Goal: Complete application form

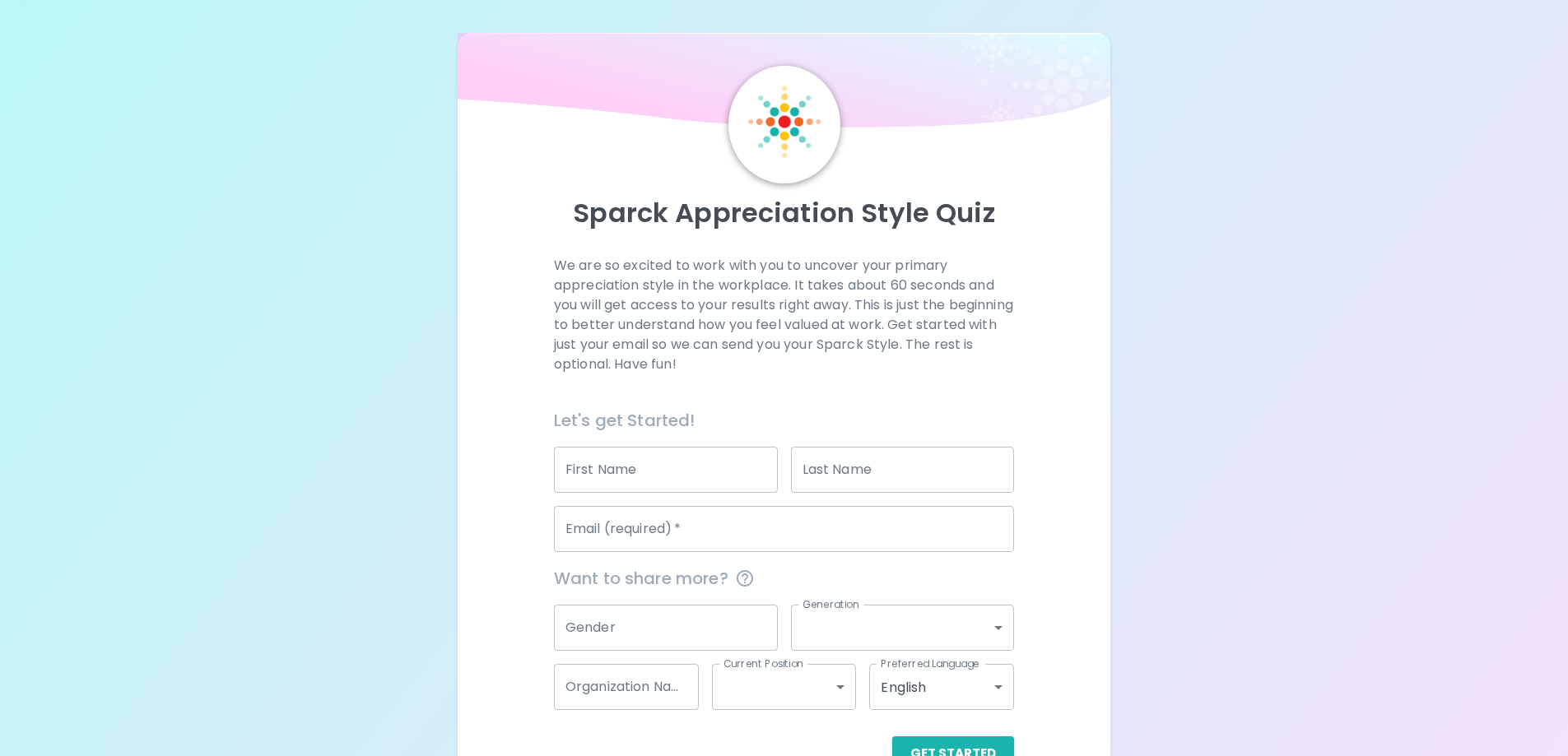
scroll to position [48, 0]
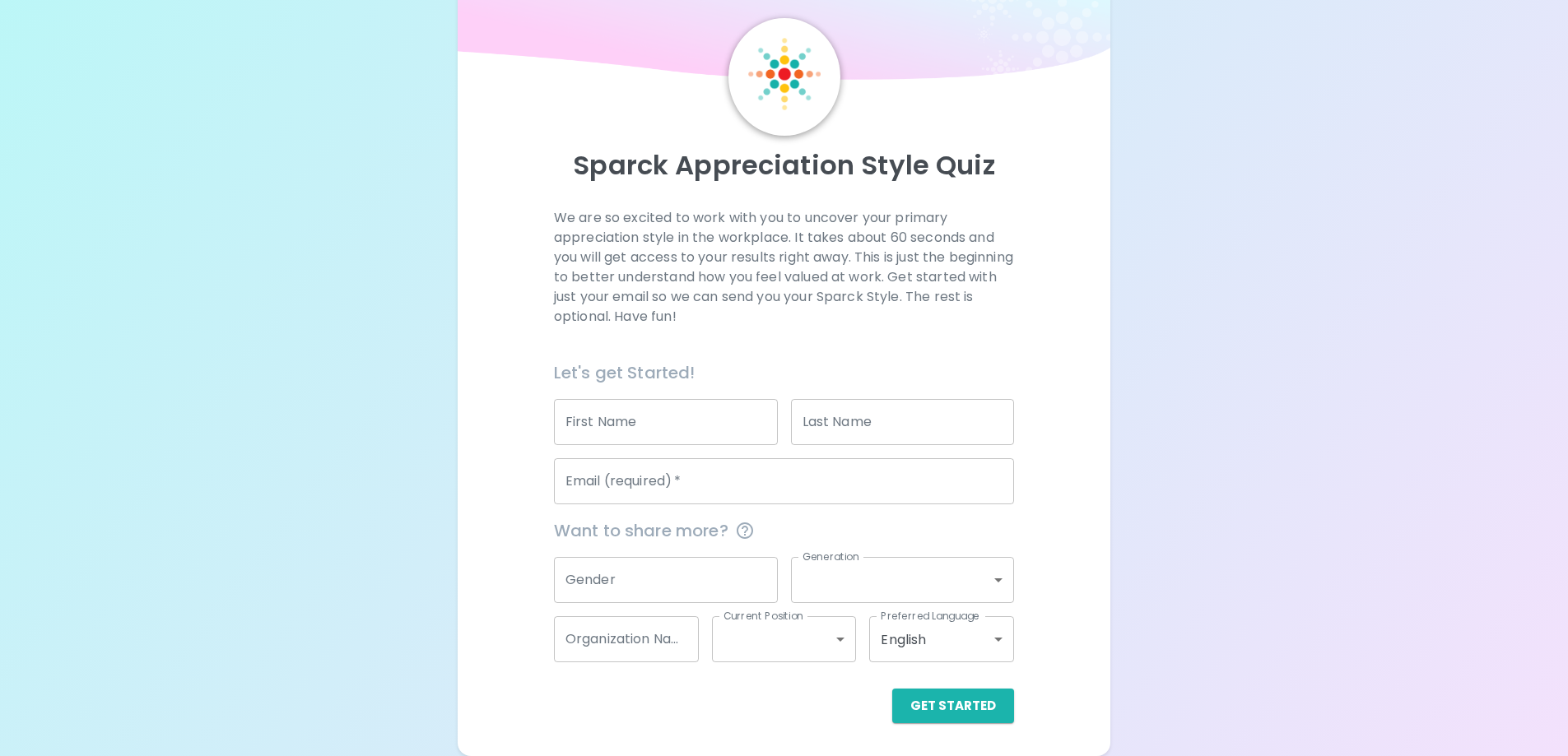
click at [666, 429] on input "First Name" at bounding box center [666, 422] width 224 height 46
type input "[PERSON_NAME]"
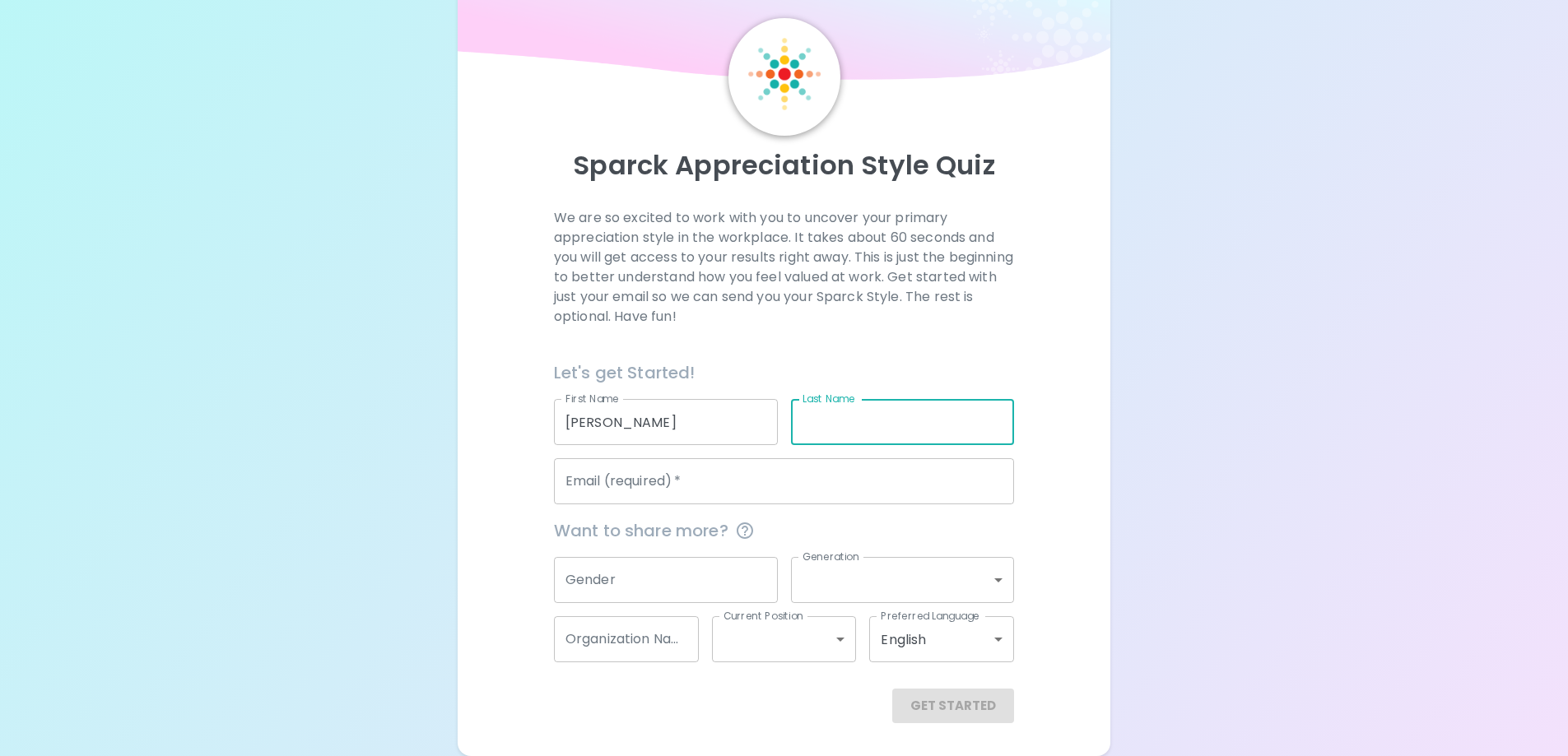
click at [839, 424] on input "Last Name" at bounding box center [902, 422] width 224 height 46
type input "OClaire"
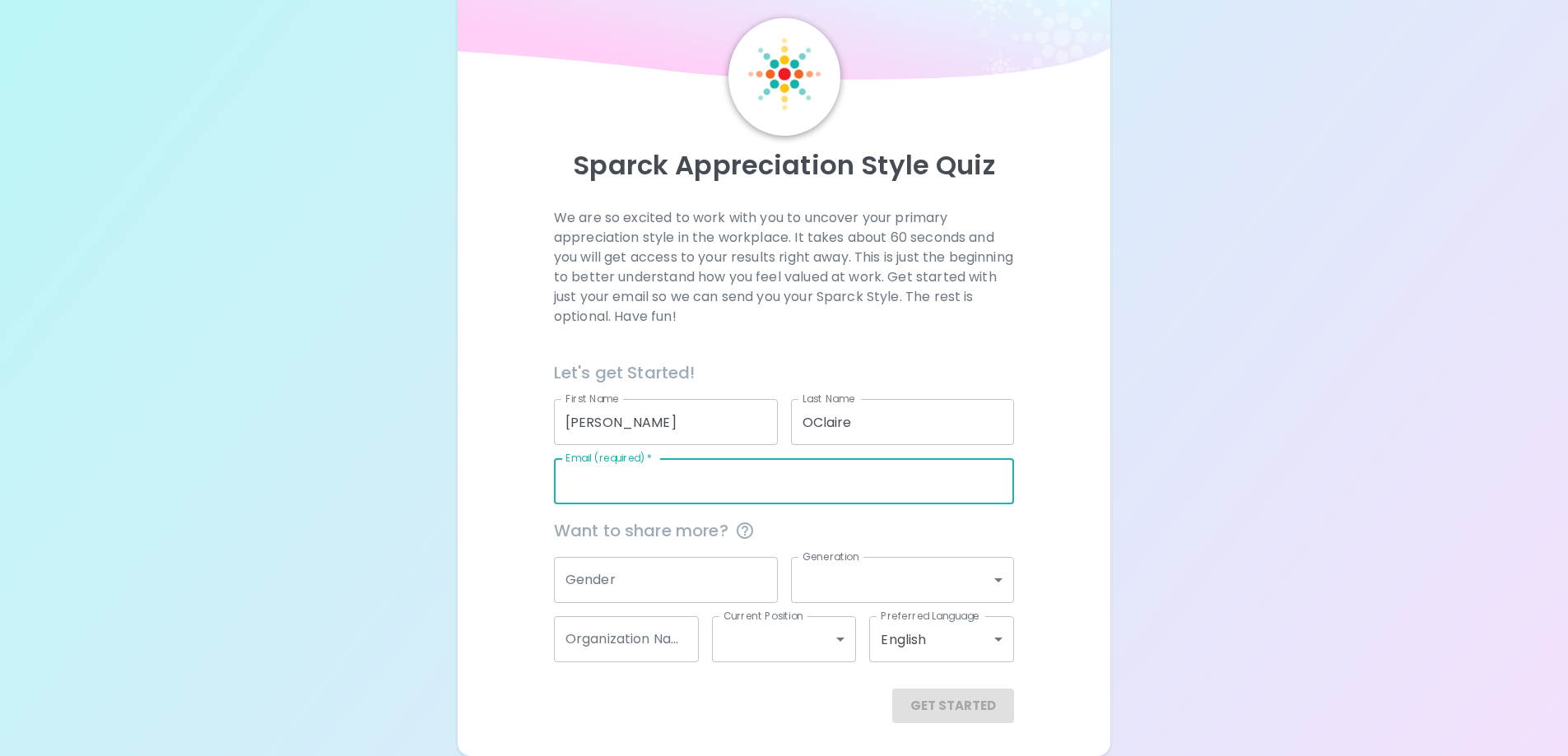
click at [773, 501] on input "Email (required)   *" at bounding box center [784, 481] width 460 height 46
type input "[PERSON_NAME][EMAIL_ADDRESS][DOMAIN_NAME]"
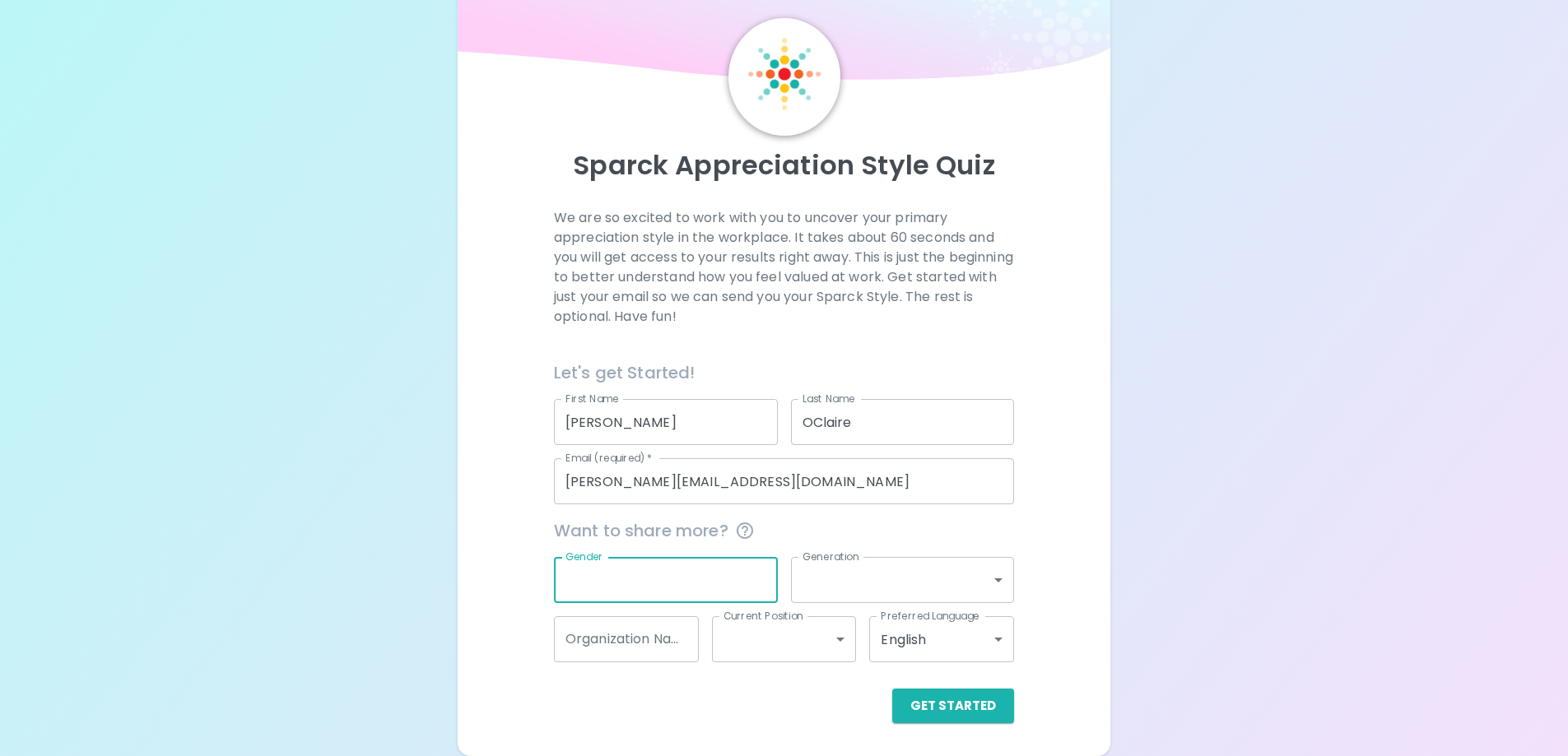
click at [655, 591] on input "Gender" at bounding box center [666, 579] width 224 height 46
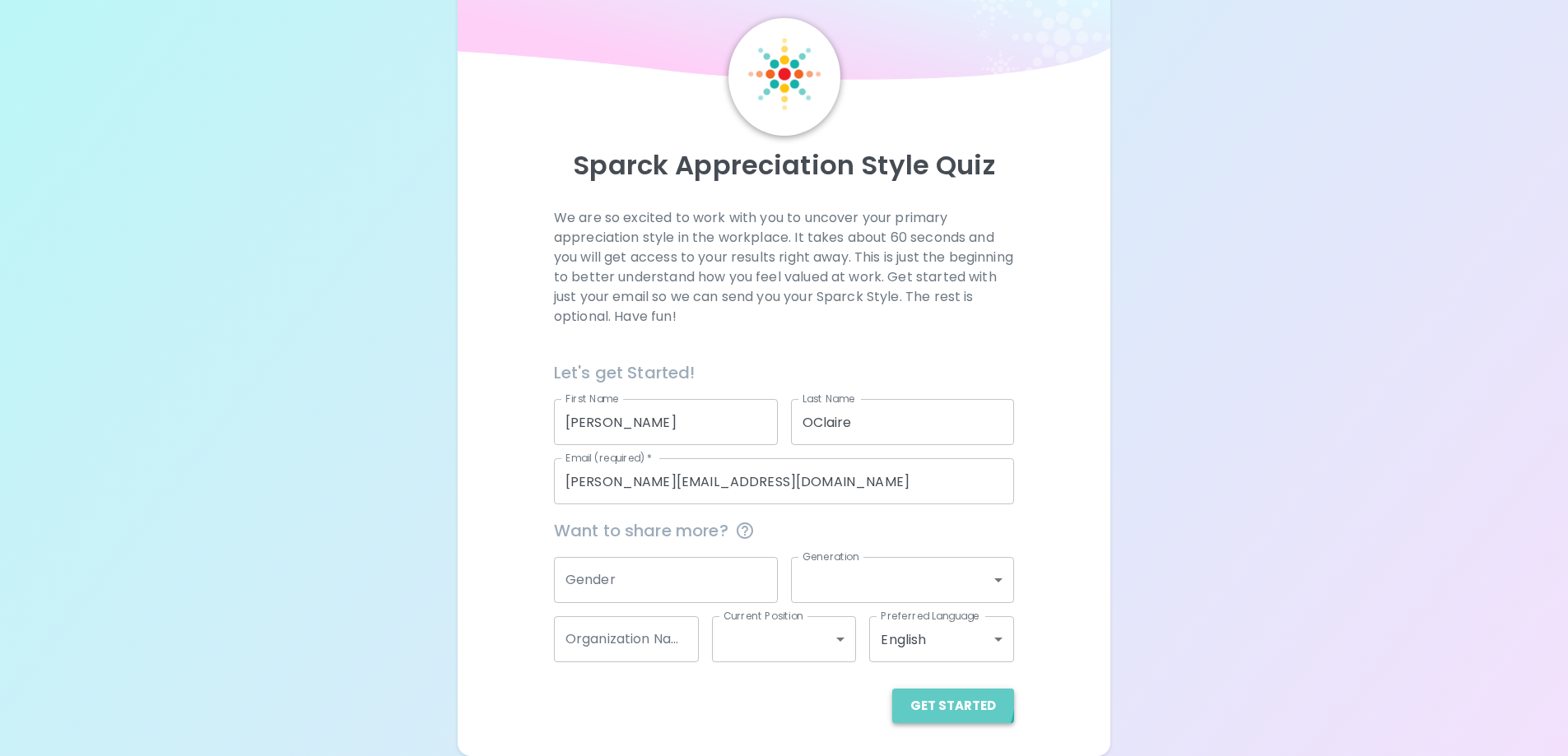
click at [935, 697] on button "Get Started" at bounding box center [953, 706] width 122 height 34
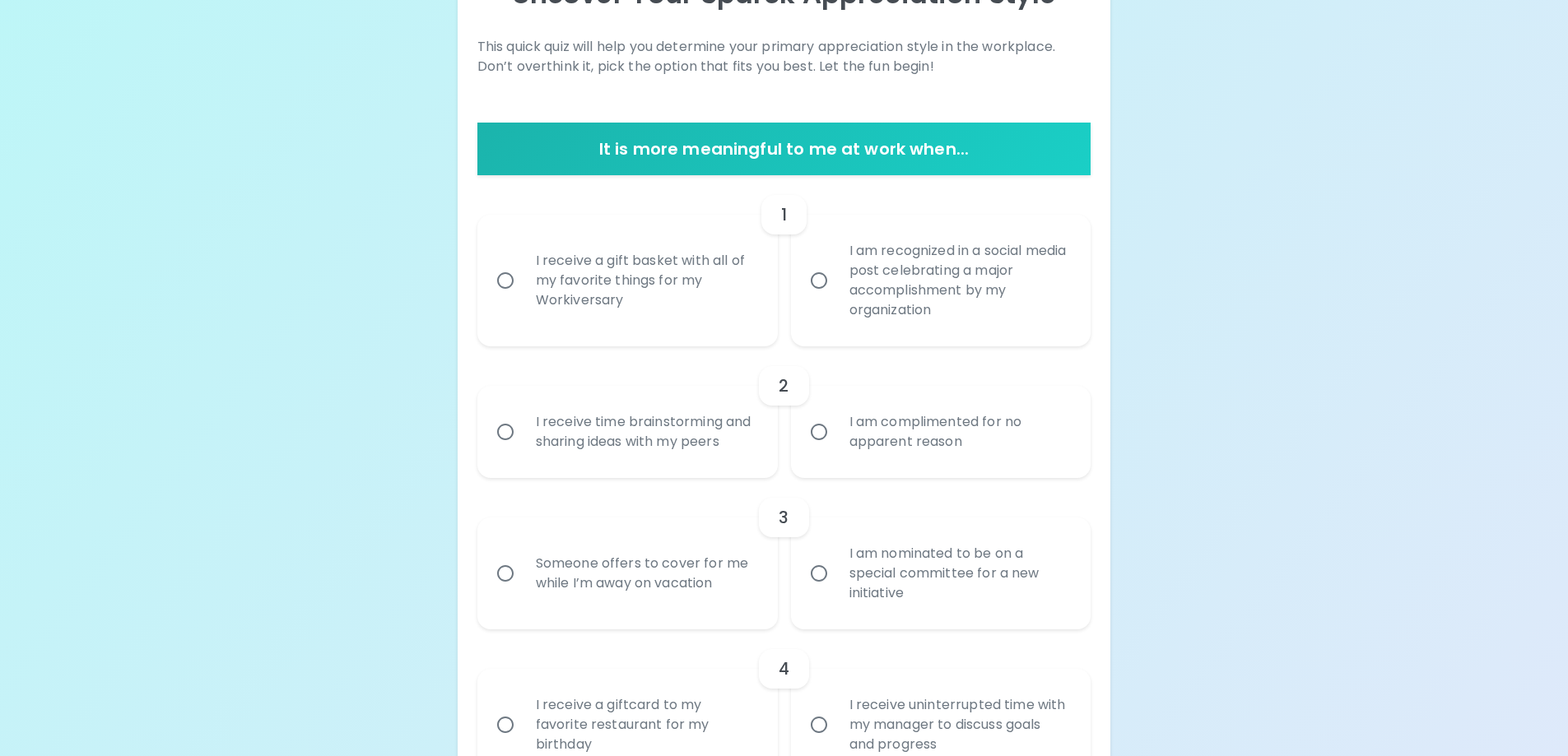
scroll to position [130, 0]
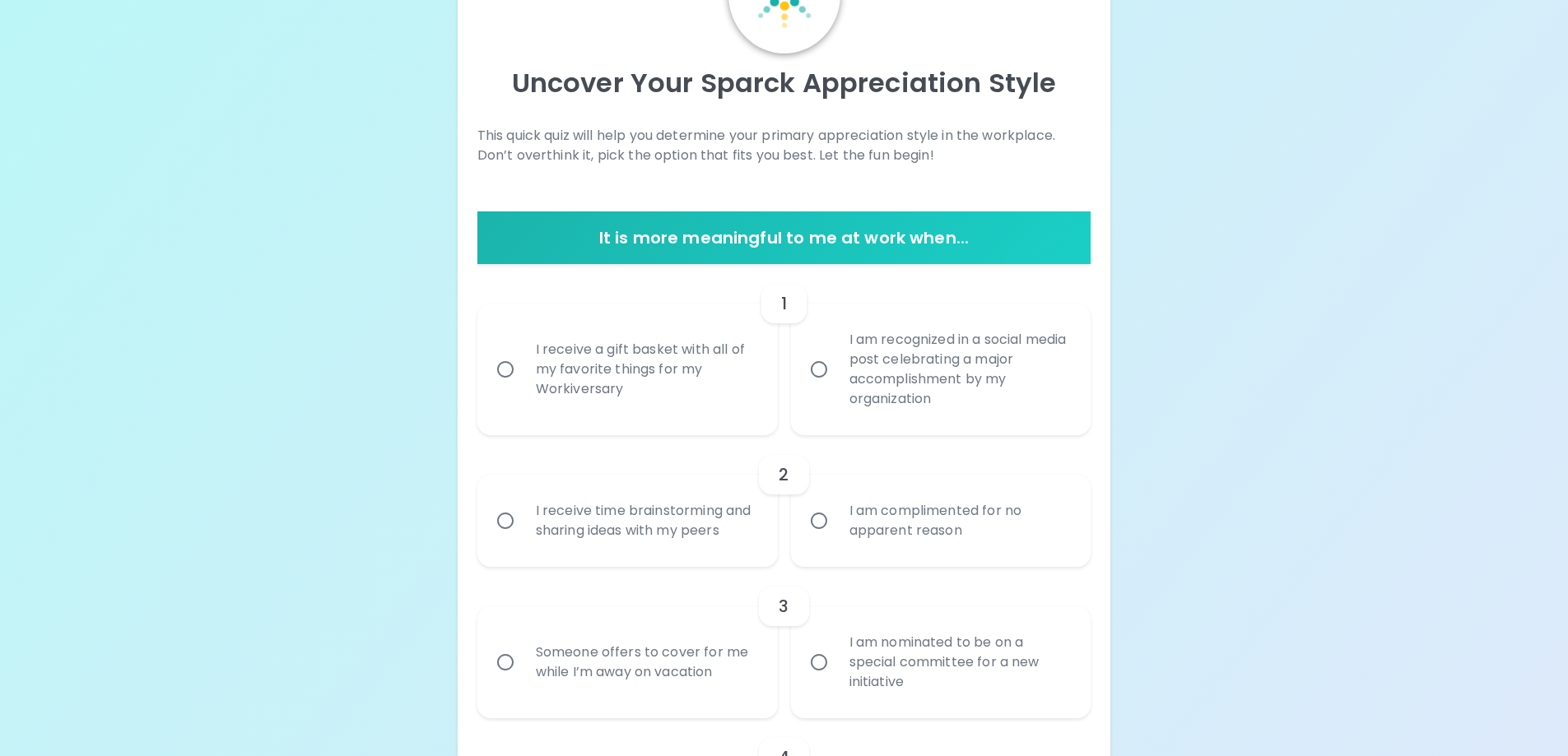
click at [509, 369] on input "I receive a gift basket with all of my favorite things for my Workiversary" at bounding box center [505, 369] width 34 height 34
radio input "true"
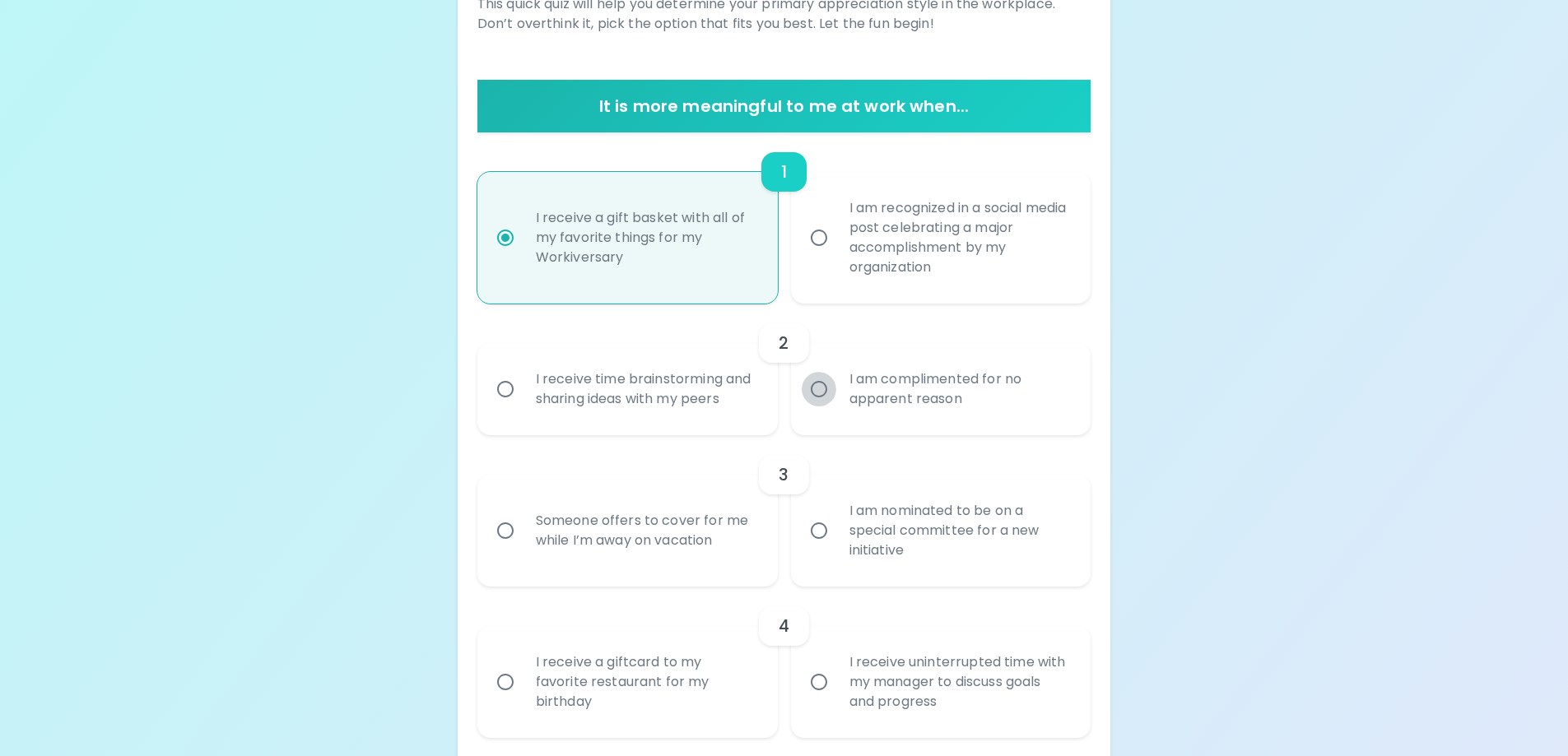
click at [819, 394] on input "I am complimented for no apparent reason" at bounding box center [819, 389] width 34 height 34
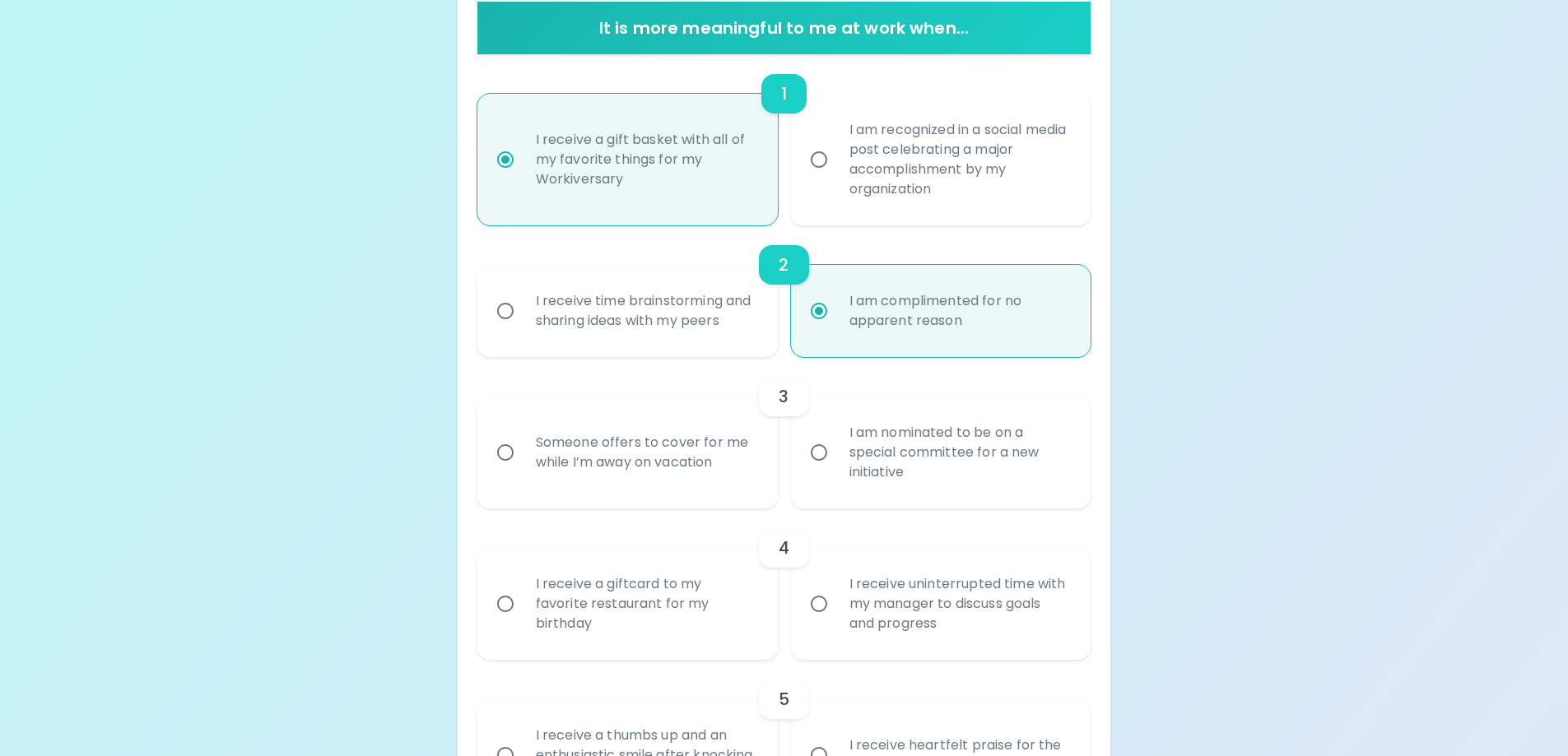
scroll to position [393, 0]
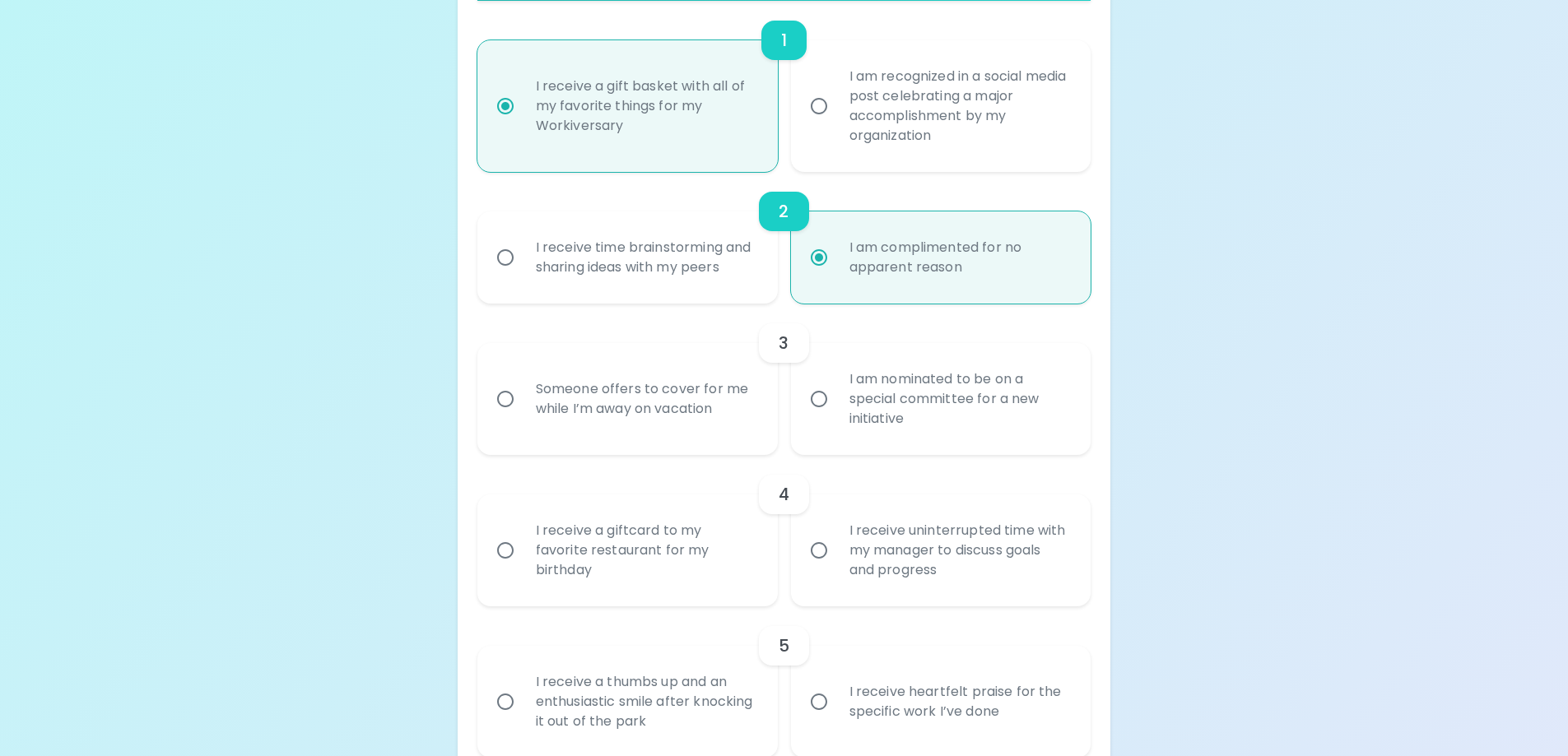
radio input "true"
click at [823, 402] on input "I am nominated to be on a special committee for a new initiative" at bounding box center [819, 399] width 34 height 34
radio input "false"
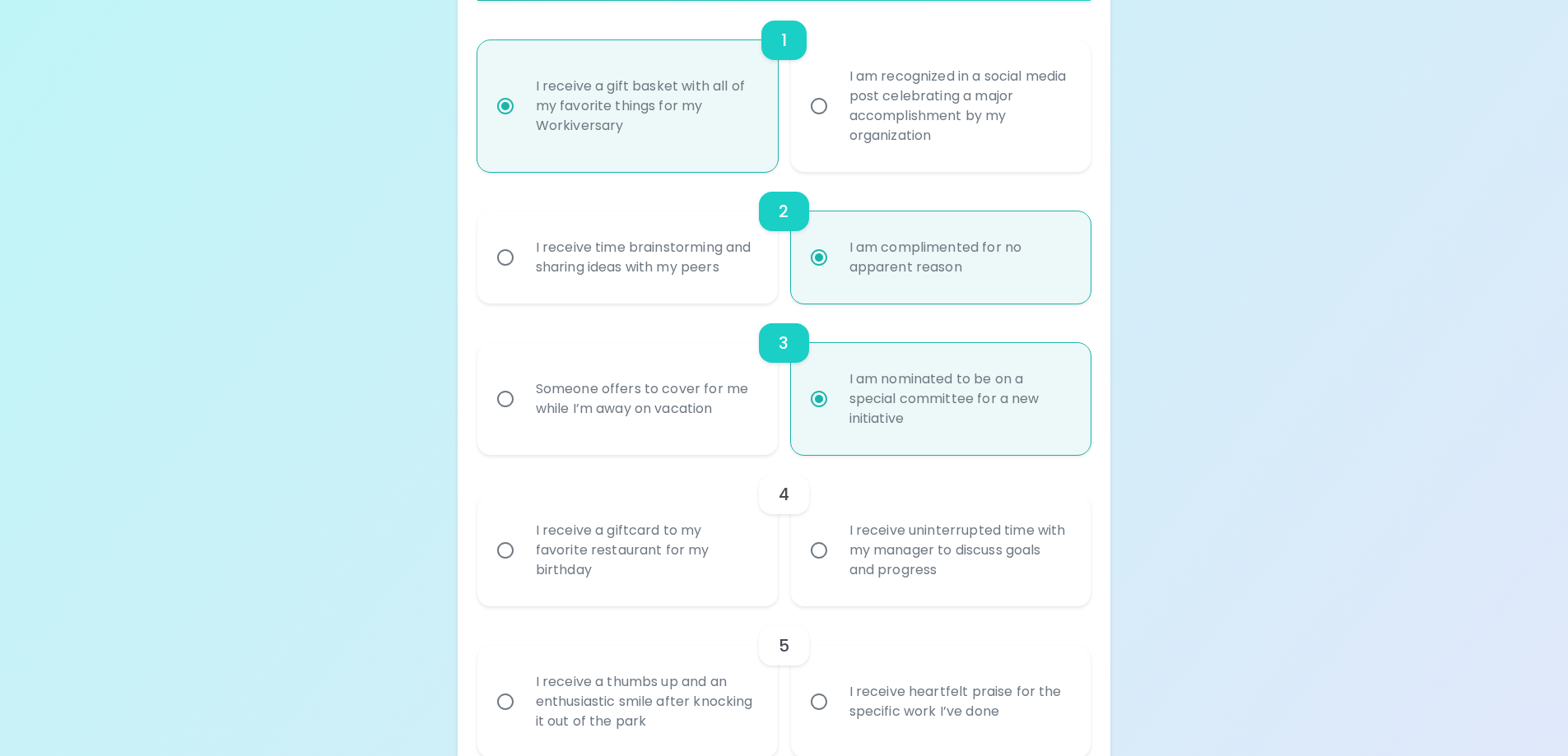
scroll to position [525, 0]
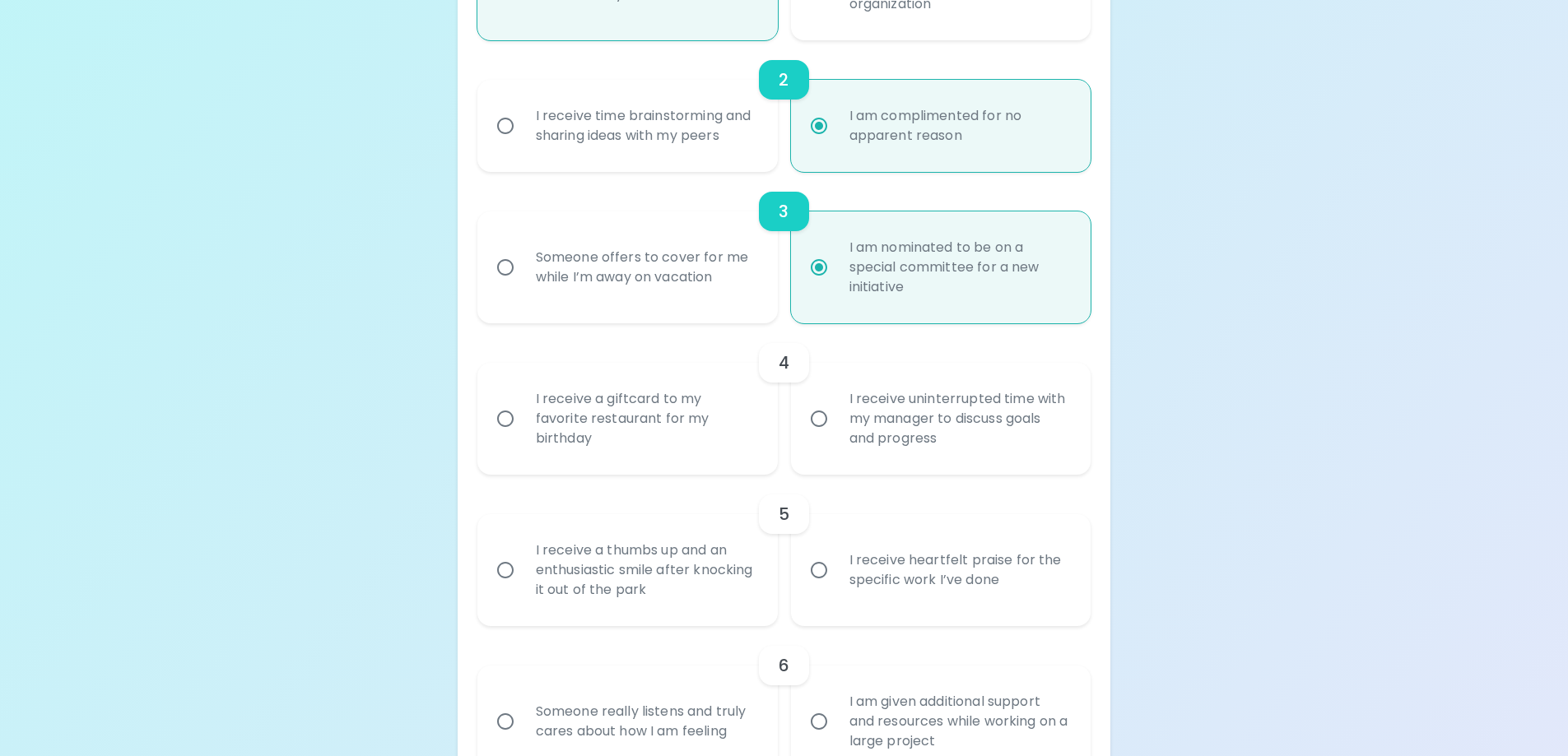
radio input "true"
click at [518, 420] on input "I receive a giftcard to my favorite restaurant for my birthday" at bounding box center [505, 419] width 34 height 34
radio input "false"
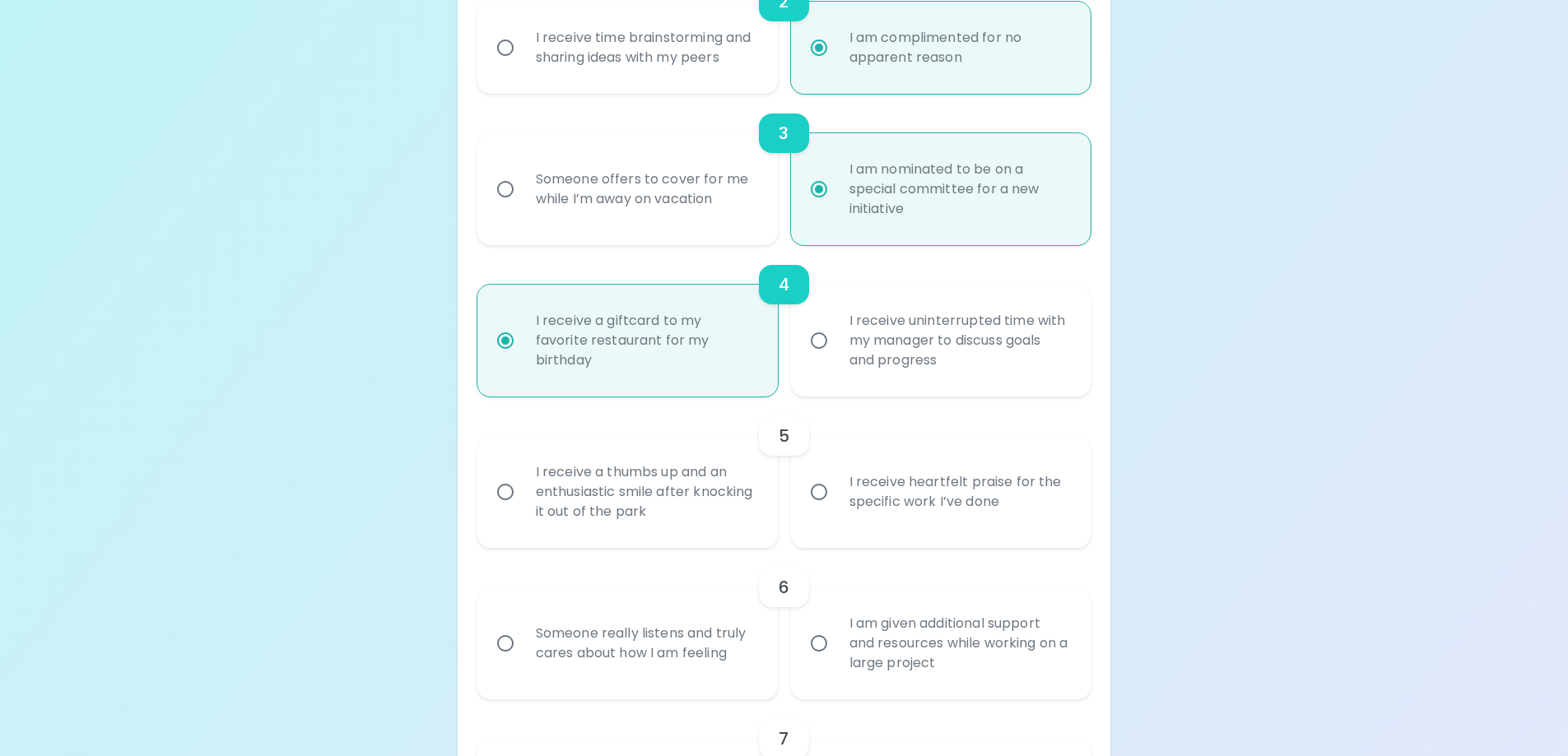
scroll to position [656, 0]
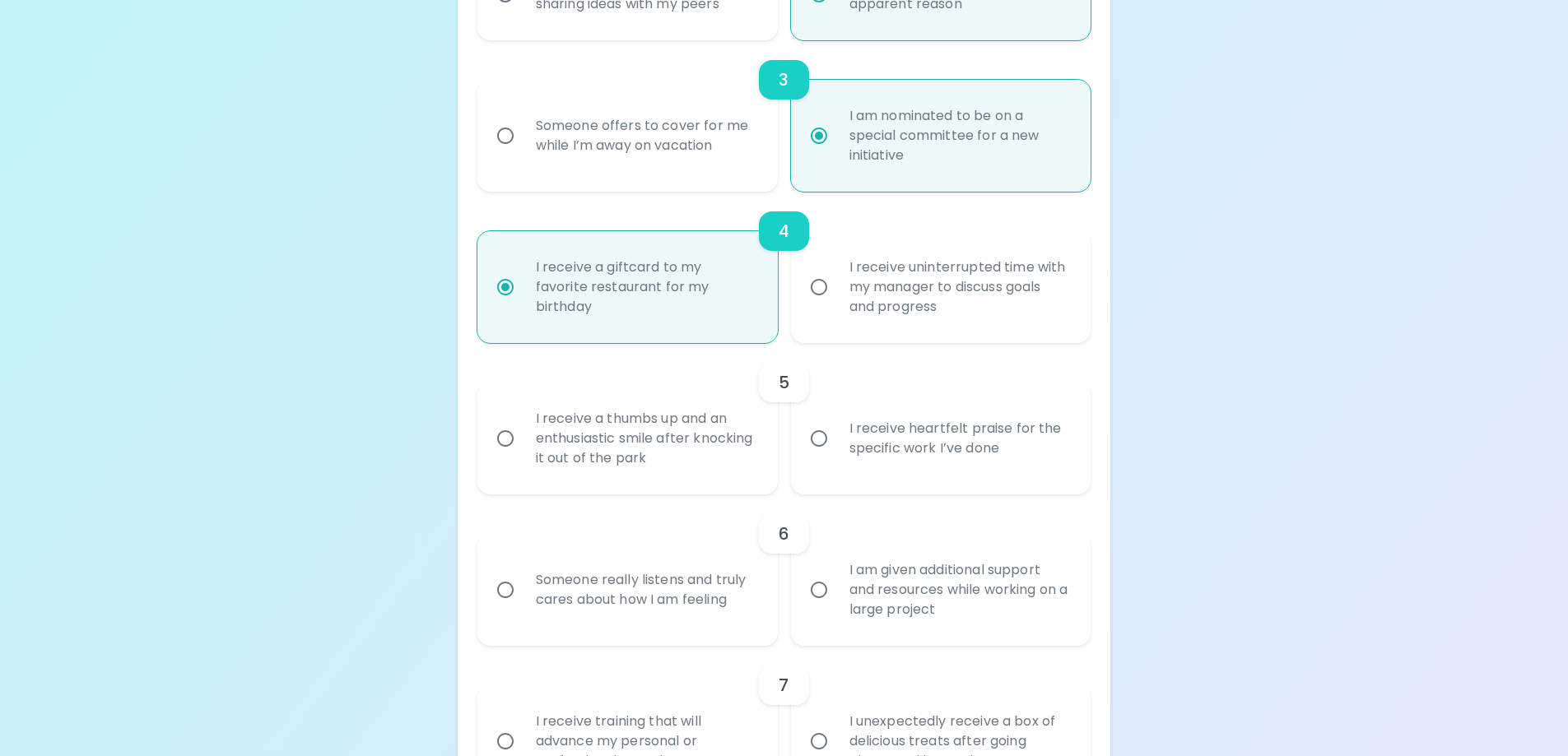
radio input "true"
click at [817, 438] on input "I receive heartfelt praise for the specific work I’ve done" at bounding box center [819, 438] width 34 height 34
radio input "false"
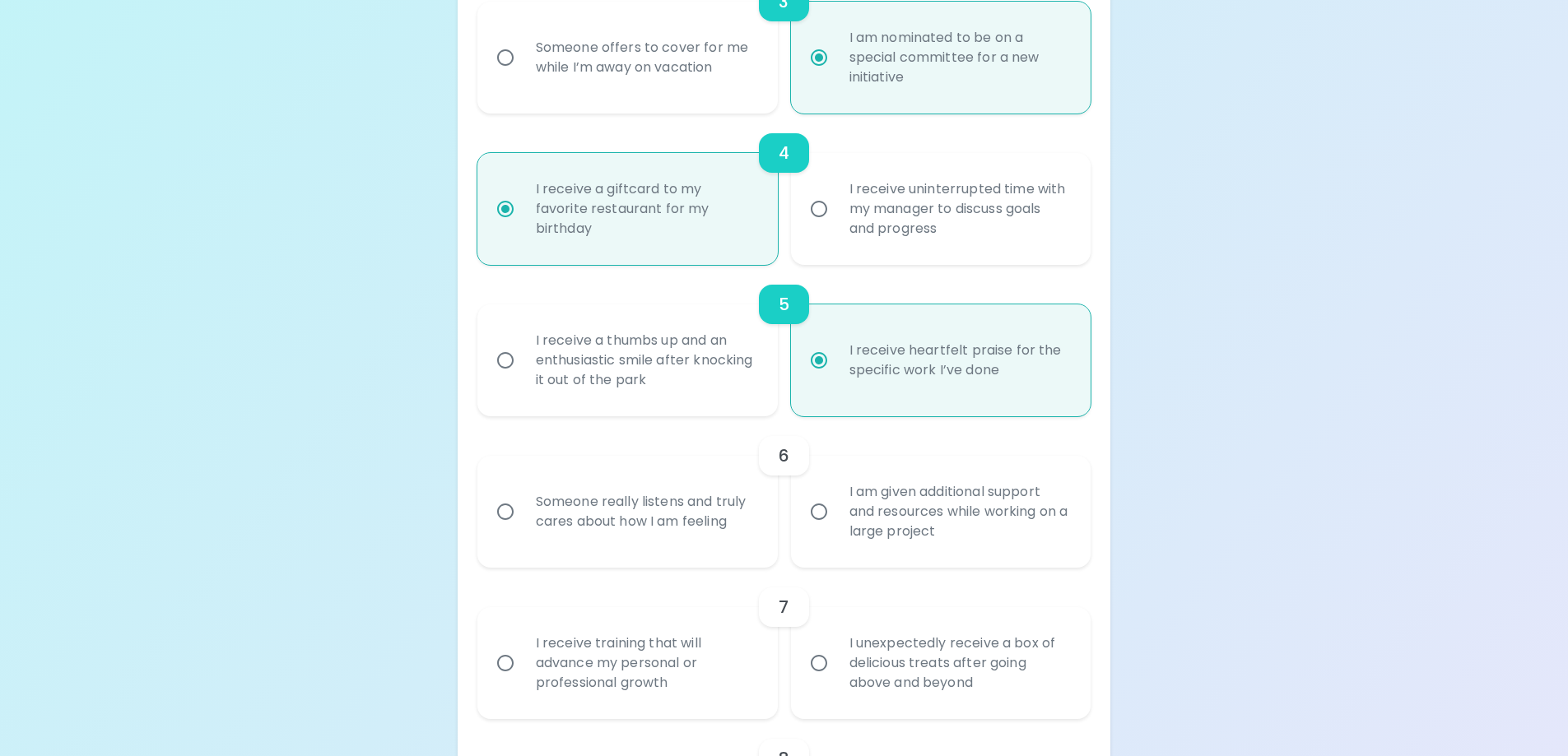
scroll to position [789, 0]
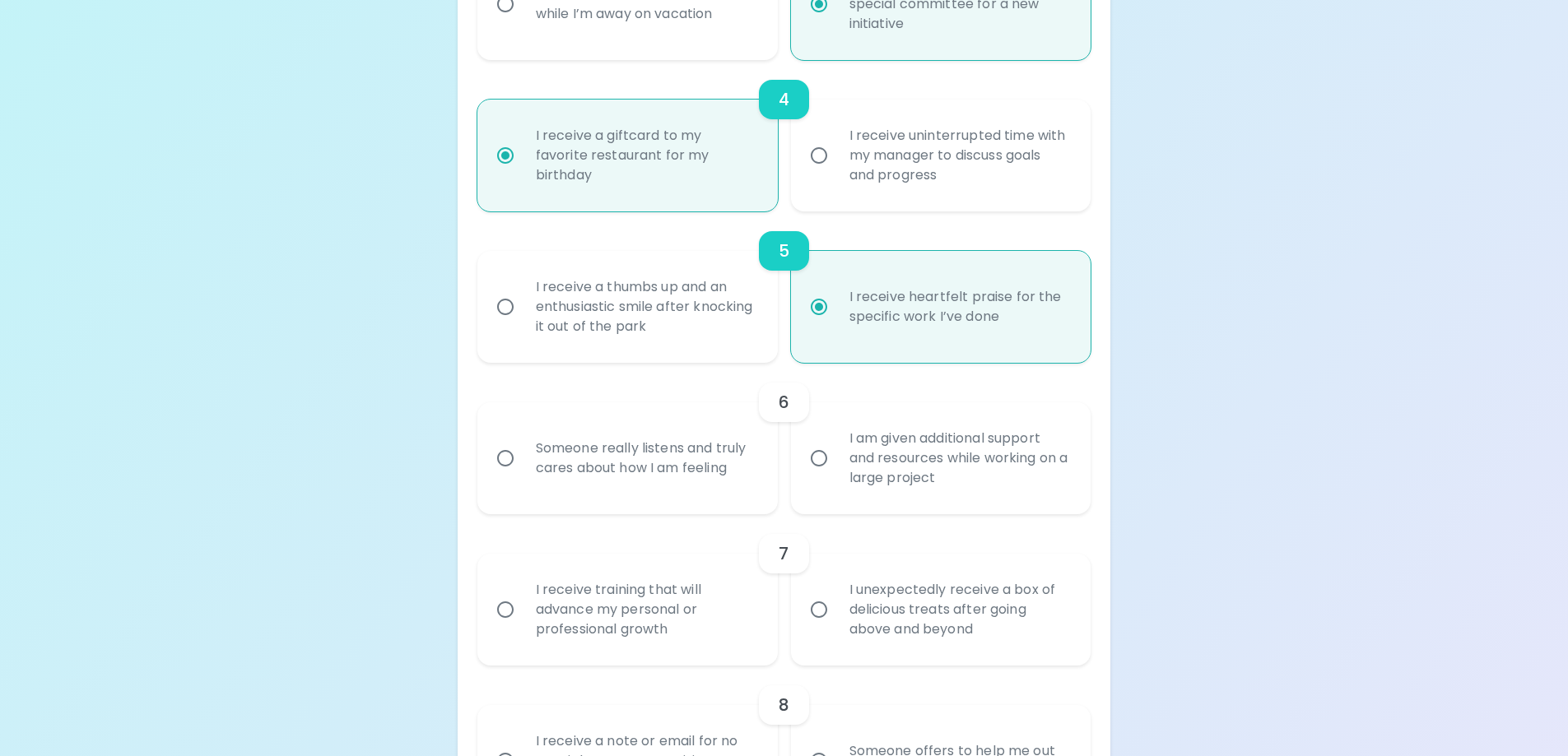
radio input "true"
click at [701, 453] on div "Someone really listens and truly cares about how I am feeling" at bounding box center [646, 458] width 246 height 79
click at [523, 453] on input "Someone really listens and truly cares about how I am feeling" at bounding box center [505, 458] width 34 height 34
radio input "false"
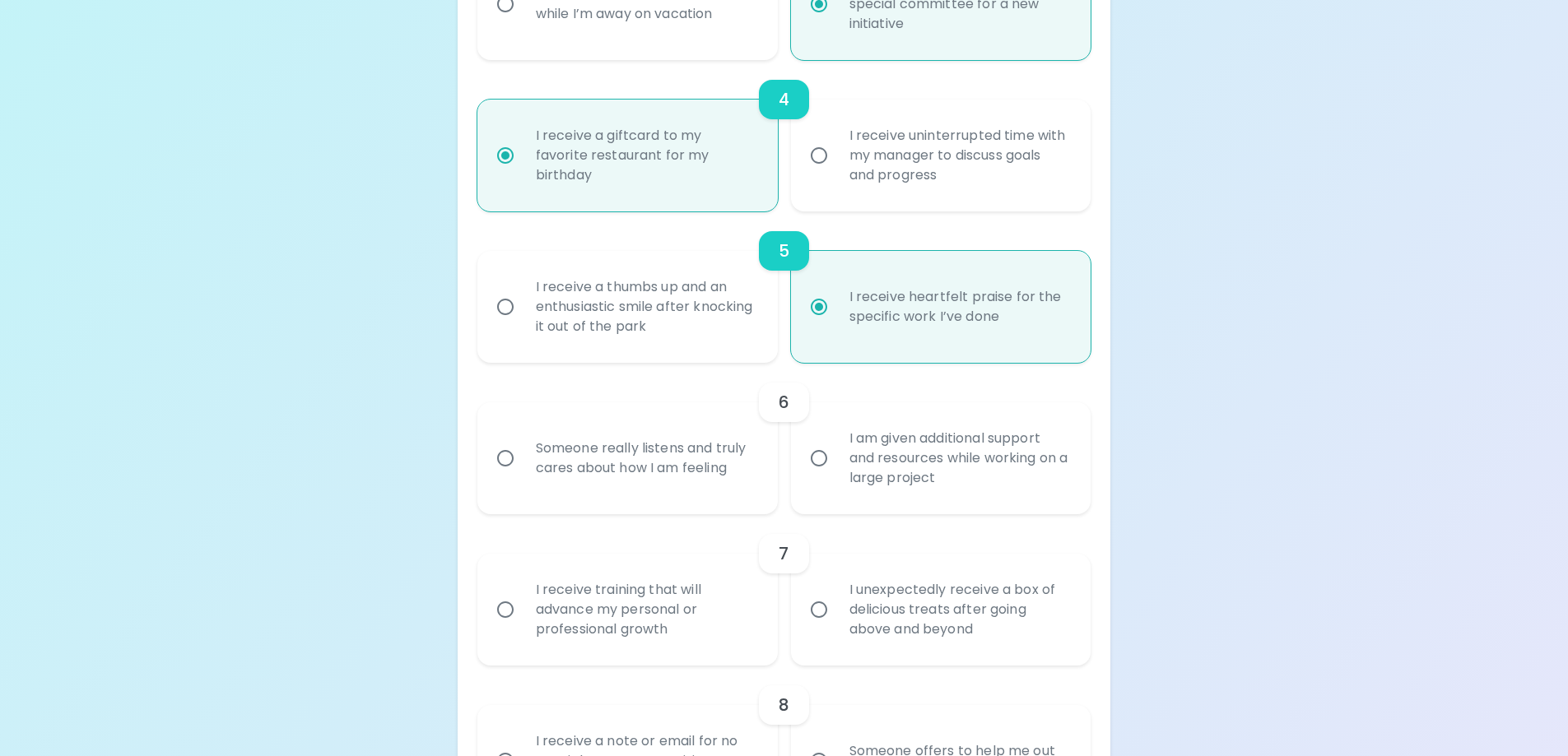
radio input "false"
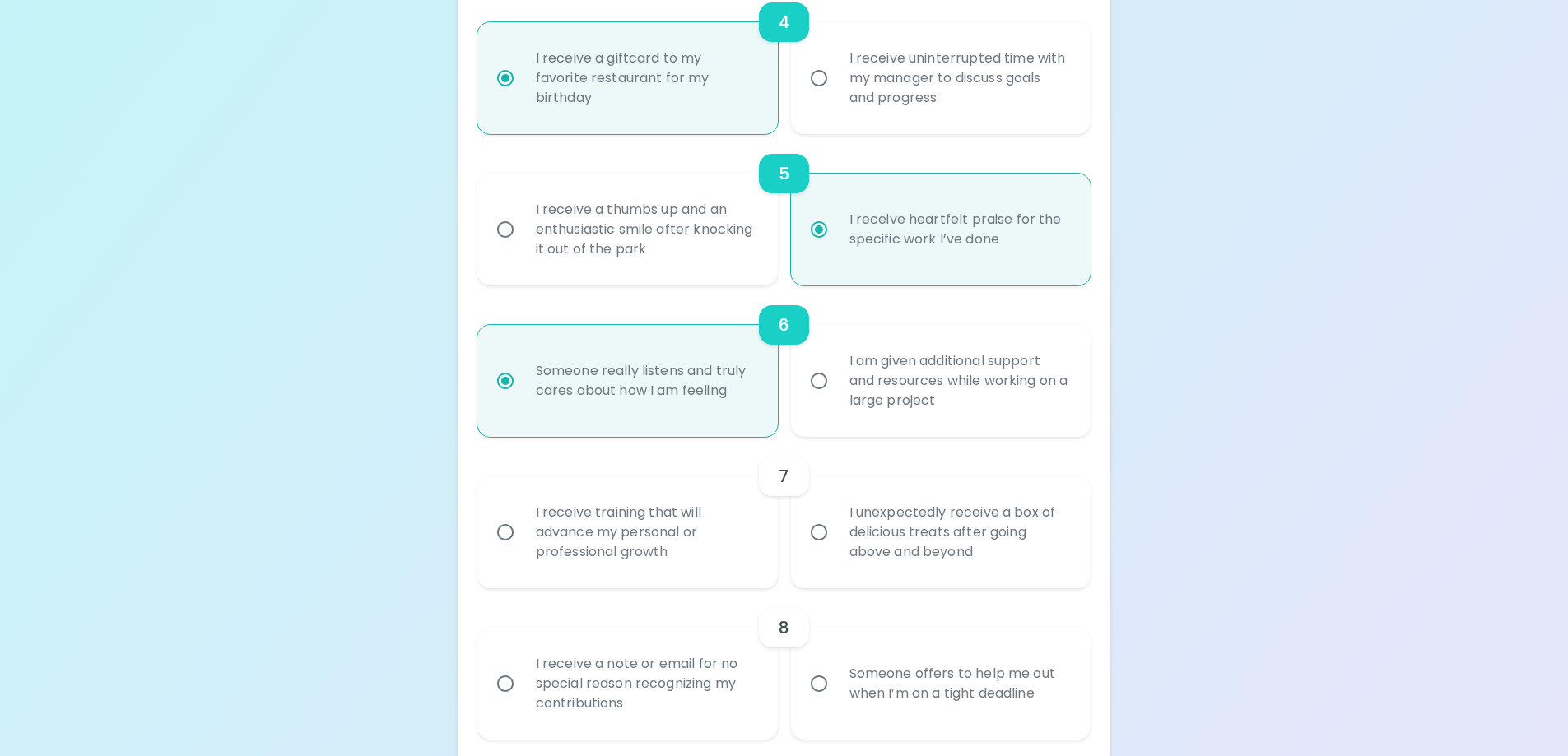
scroll to position [920, 0]
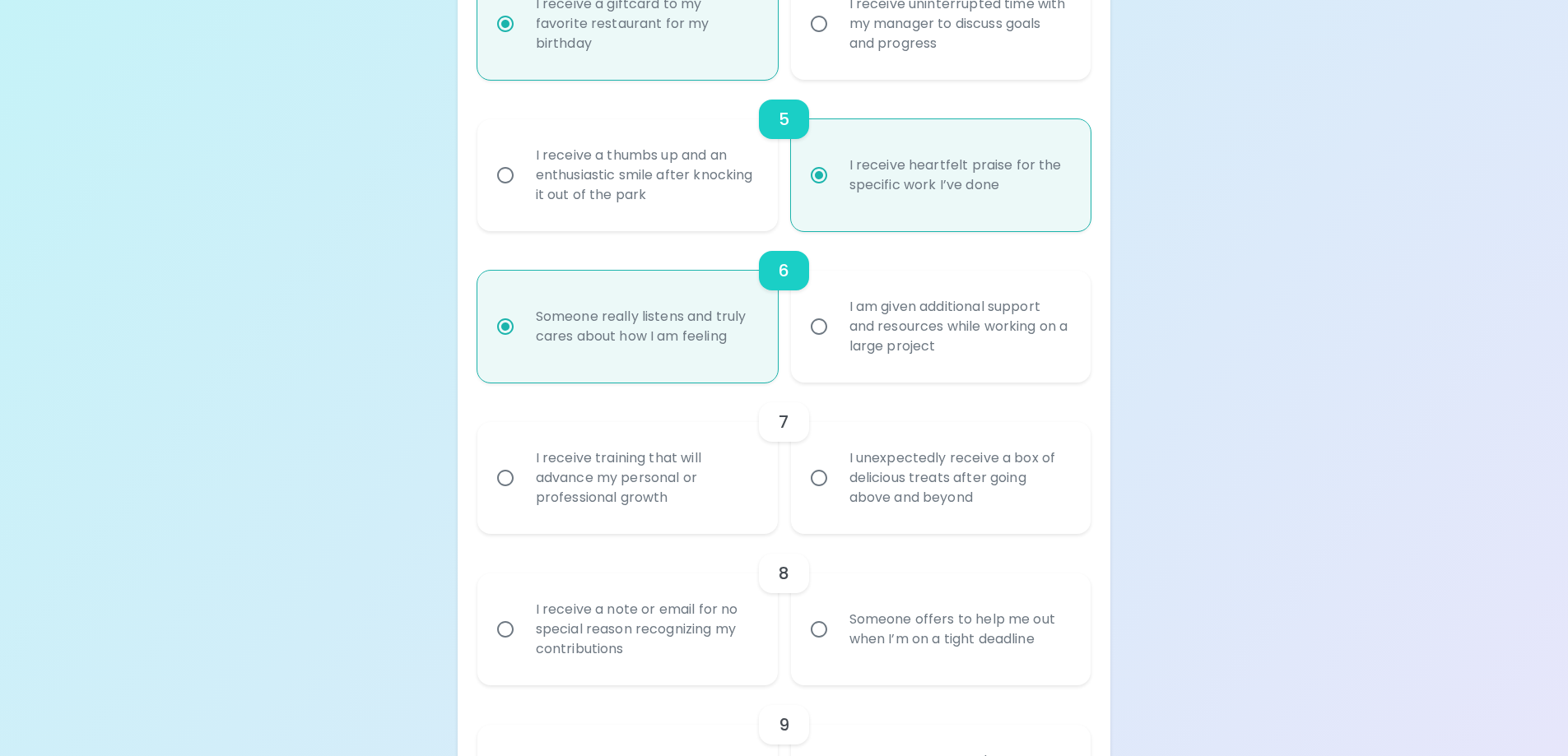
radio input "true"
click at [661, 500] on div "I receive training that will advance my personal or professional growth" at bounding box center [646, 478] width 246 height 99
click at [523, 495] on input "I receive training that will advance my personal or professional growth" at bounding box center [505, 478] width 34 height 34
radio input "false"
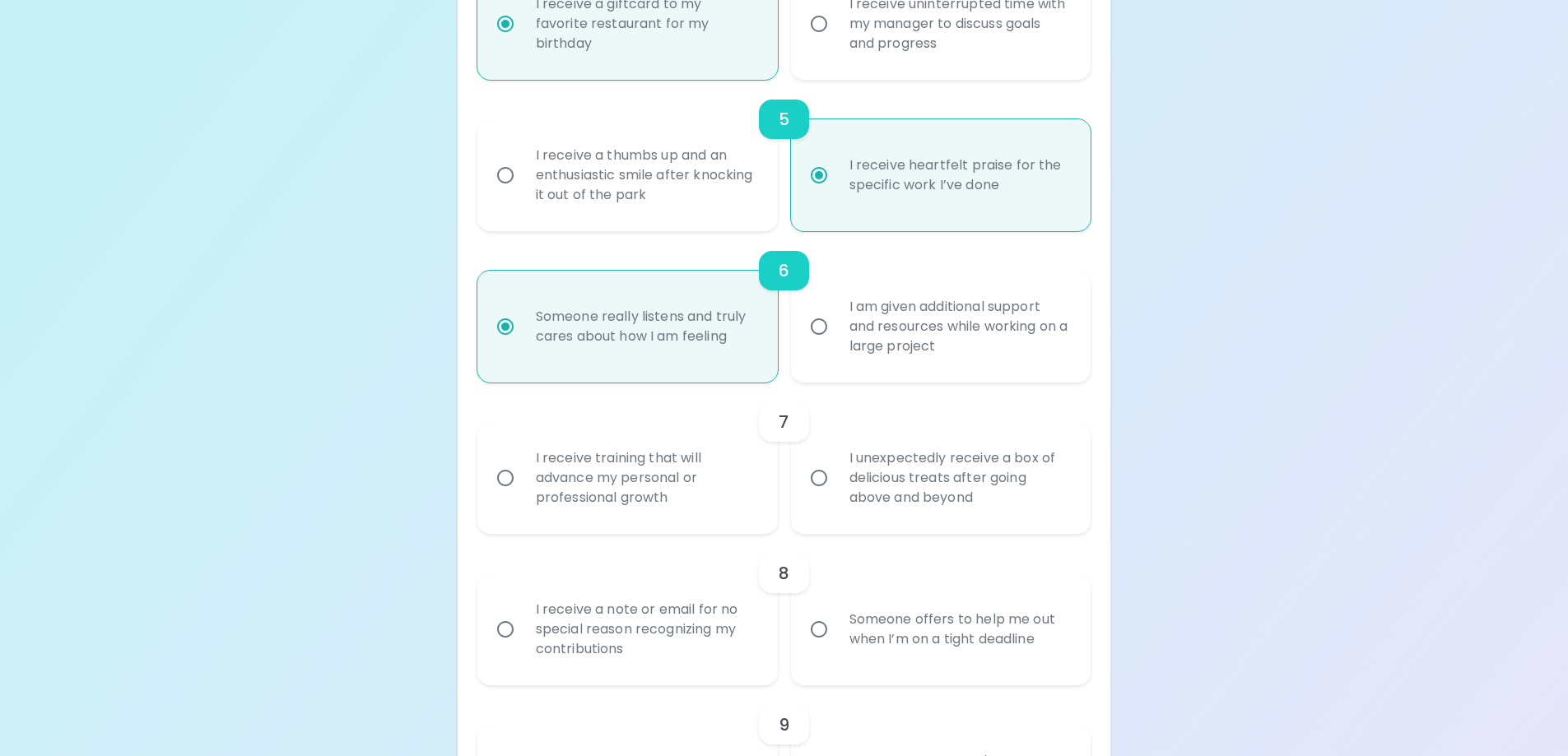
radio input "false"
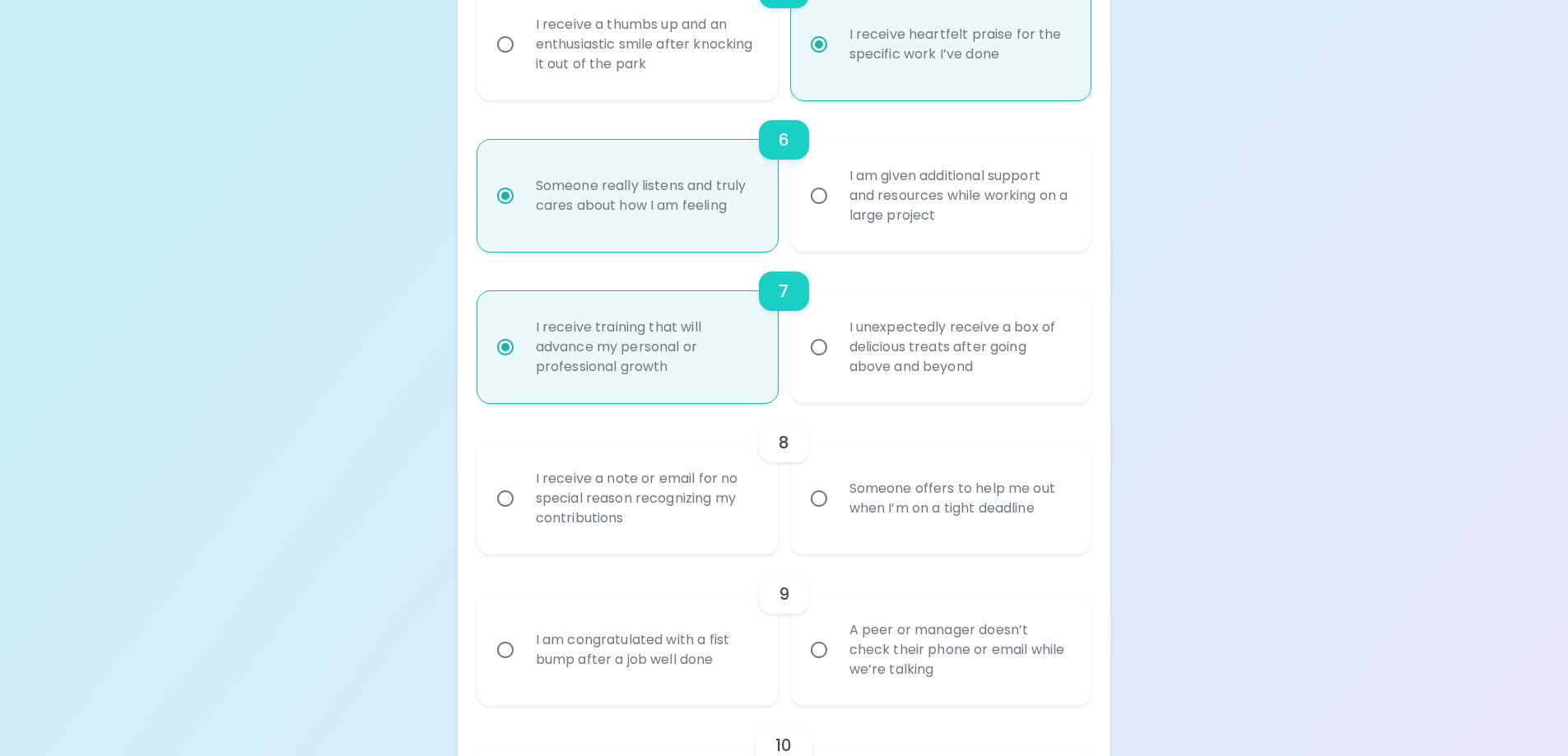
scroll to position [1052, 0]
radio input "true"
click at [836, 369] on div "I unexpectedly receive a box of delicious treats after going above and beyond" at bounding box center [959, 346] width 246 height 99
click at [835, 364] on input "I unexpectedly receive a box of delicious treats after going above and beyond" at bounding box center [819, 347] width 34 height 34
radio input "false"
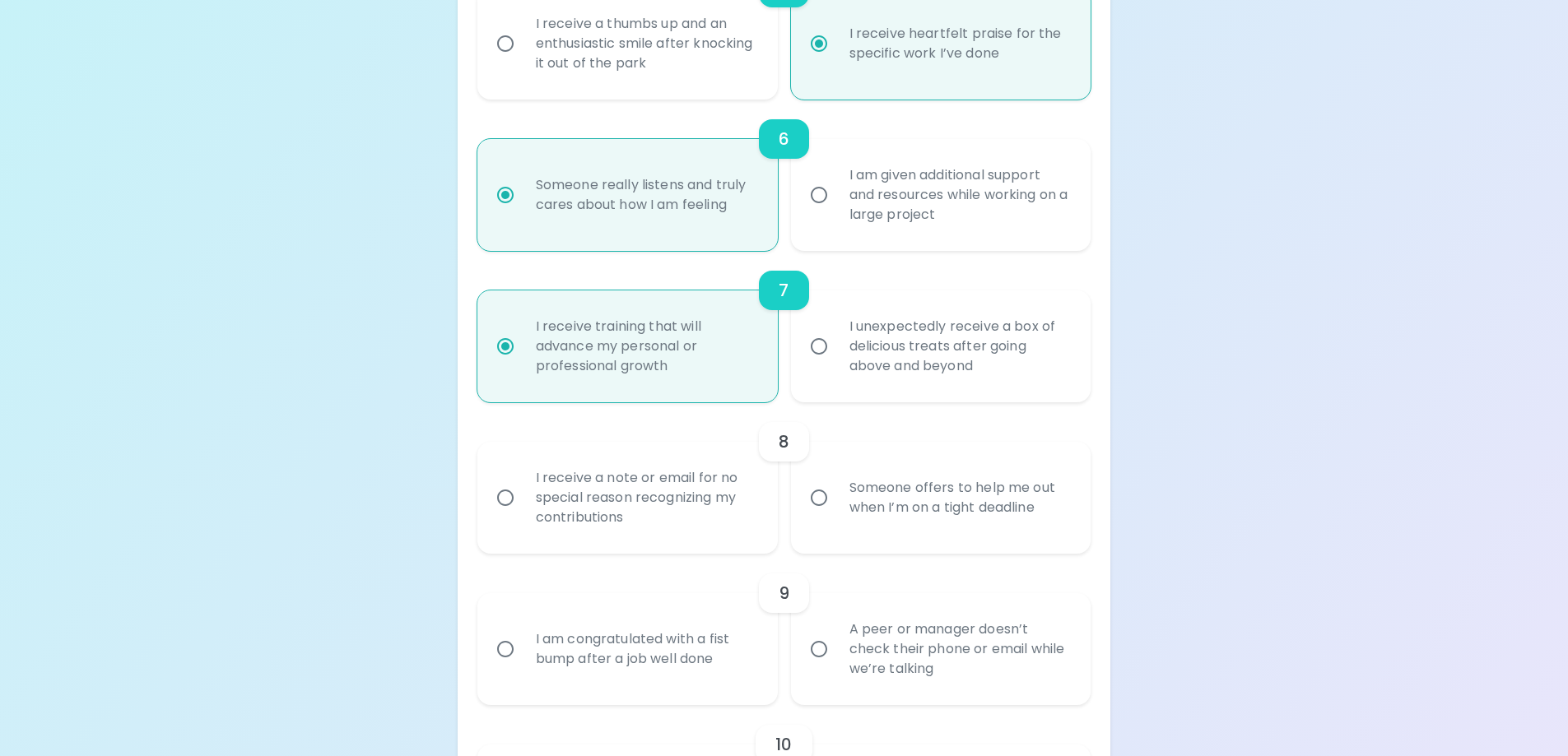
radio input "false"
radio input "true"
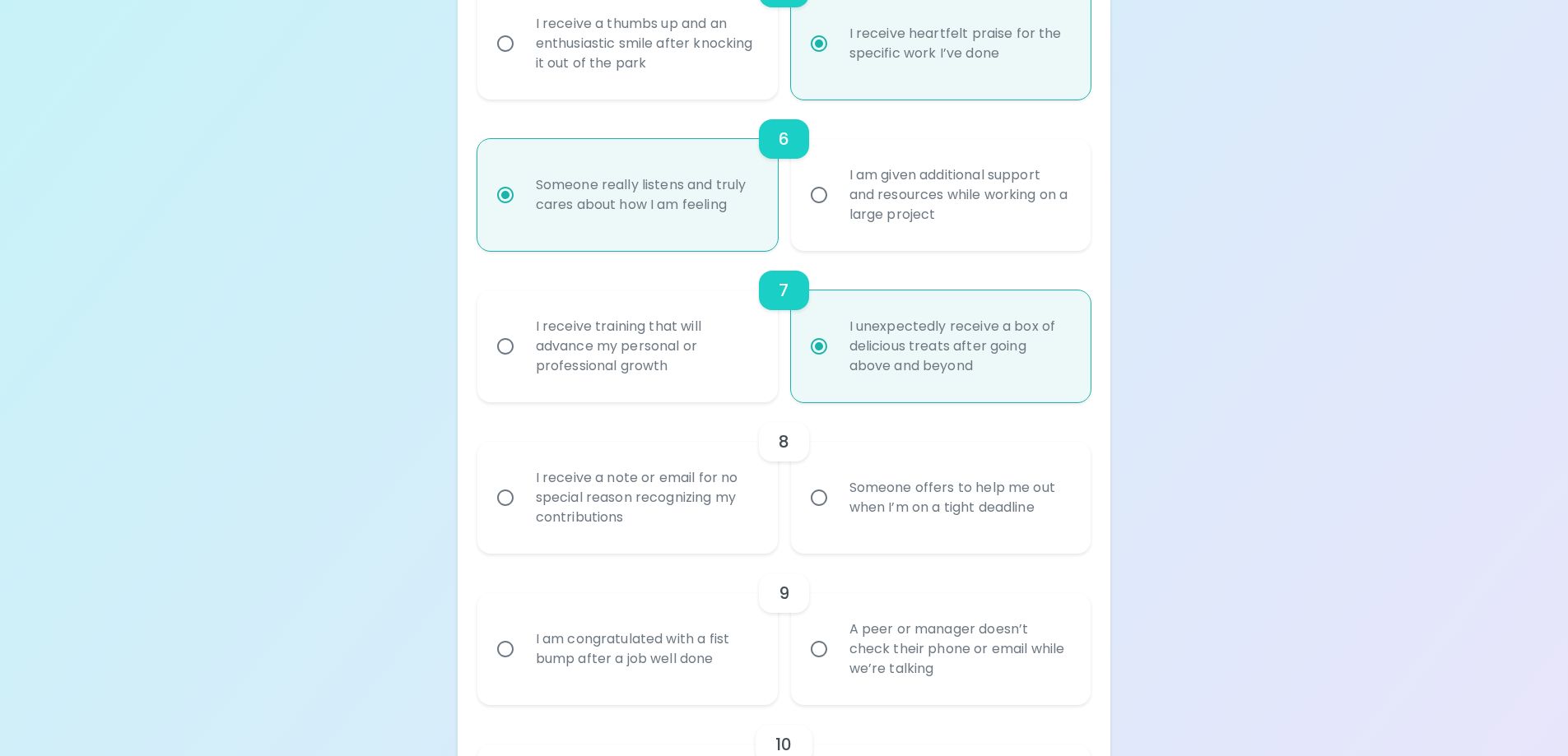
radio input "true"
click at [619, 490] on div "I receive a note or email for no special reason recognizing my contributions" at bounding box center [646, 497] width 246 height 99
click at [523, 490] on input "I receive a note or email for no special reason recognizing my contributions" at bounding box center [505, 498] width 34 height 34
radio input "false"
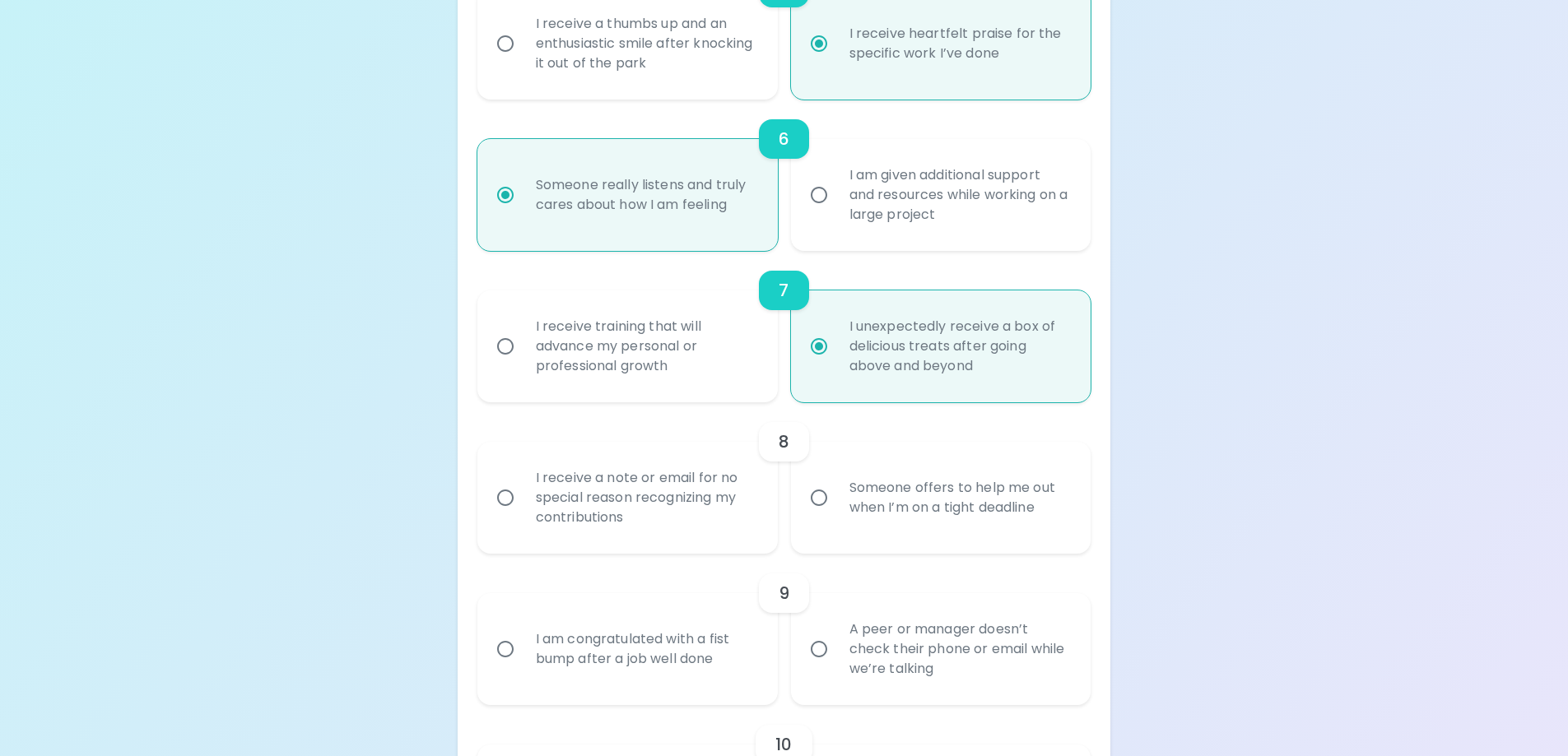
radio input "false"
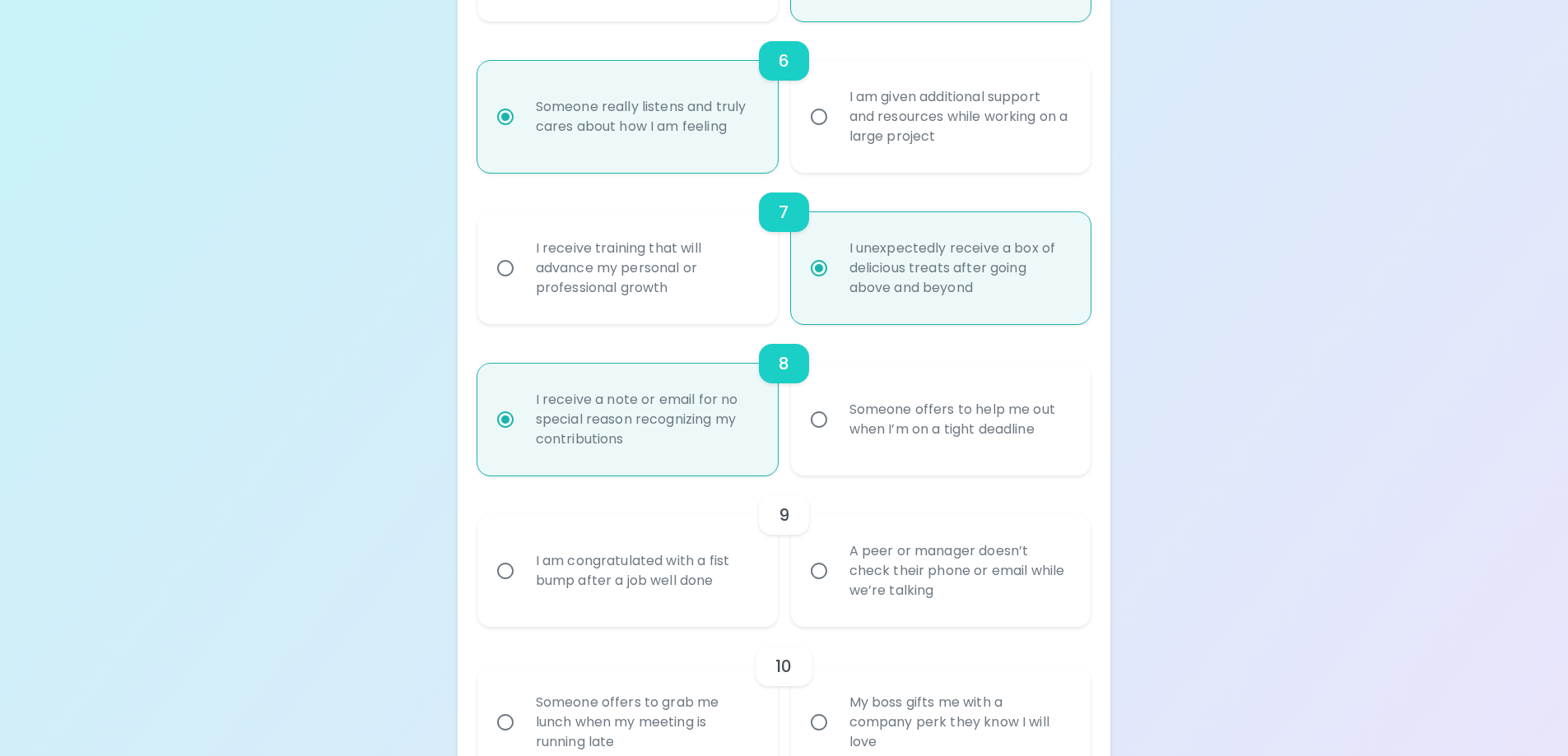
scroll to position [1183, 0]
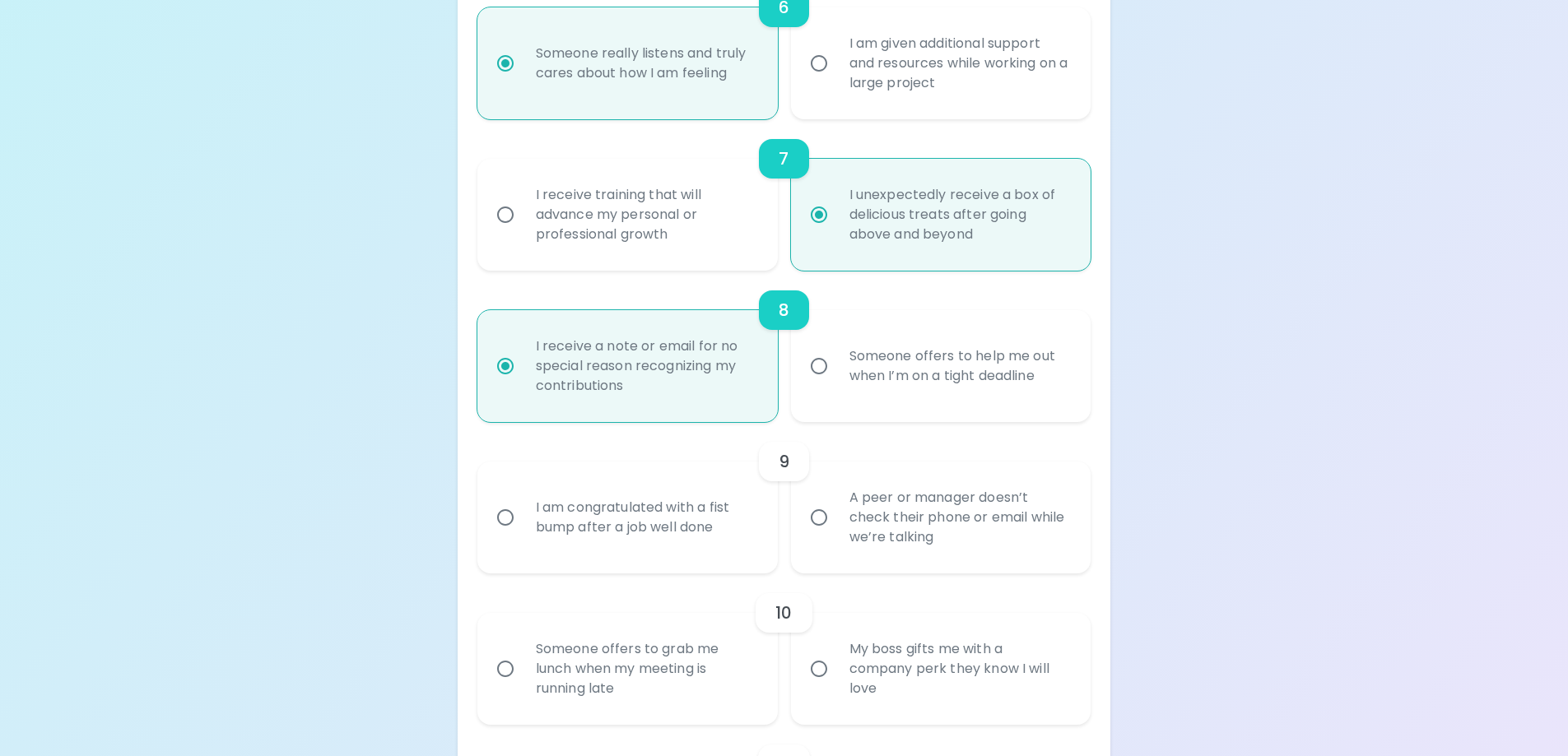
radio input "true"
click at [637, 522] on div "I am congratulated with a fist bump after a job well done" at bounding box center [646, 517] width 246 height 79
click at [523, 522] on input "I am congratulated with a fist bump after a job well done" at bounding box center [505, 518] width 34 height 34
radio input "false"
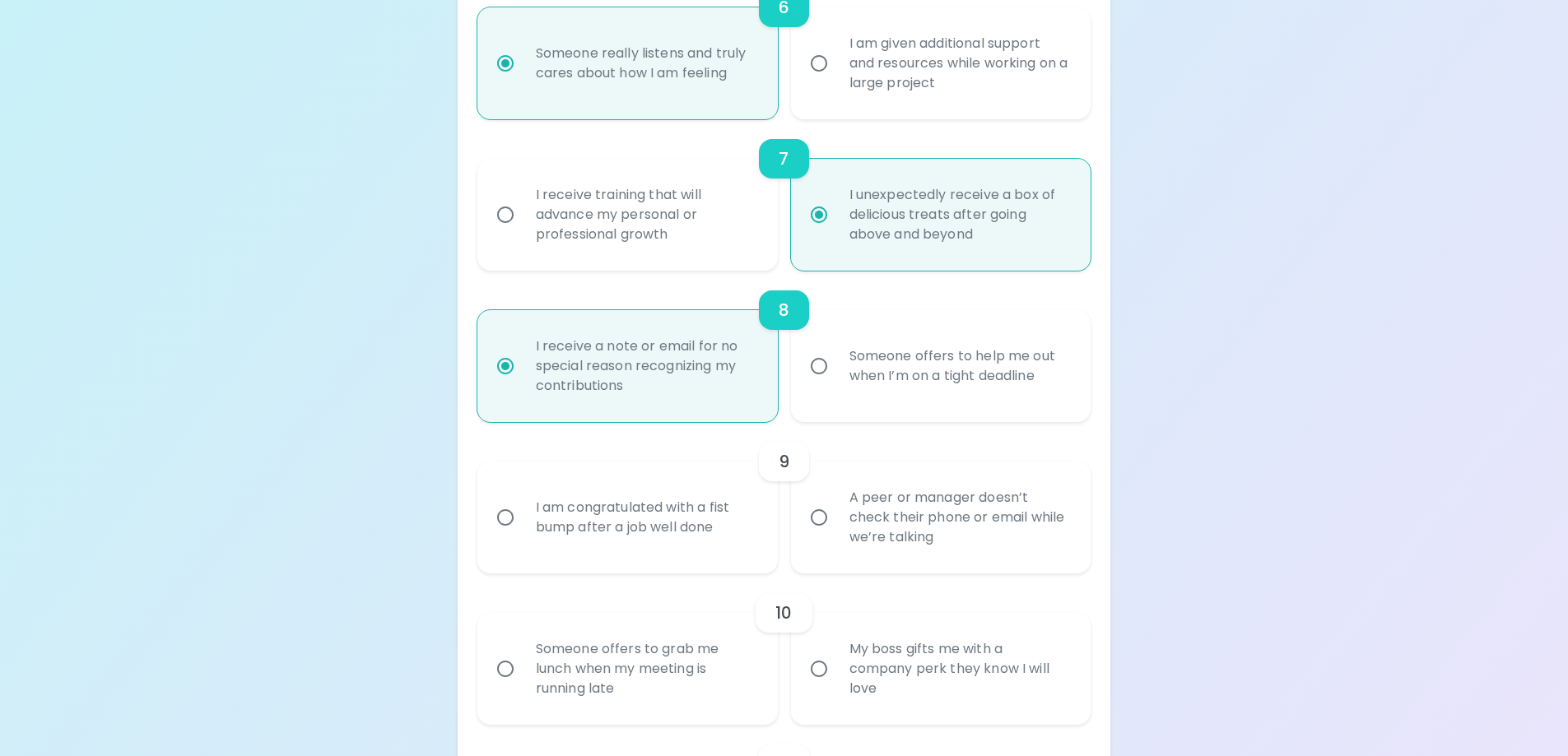
radio input "false"
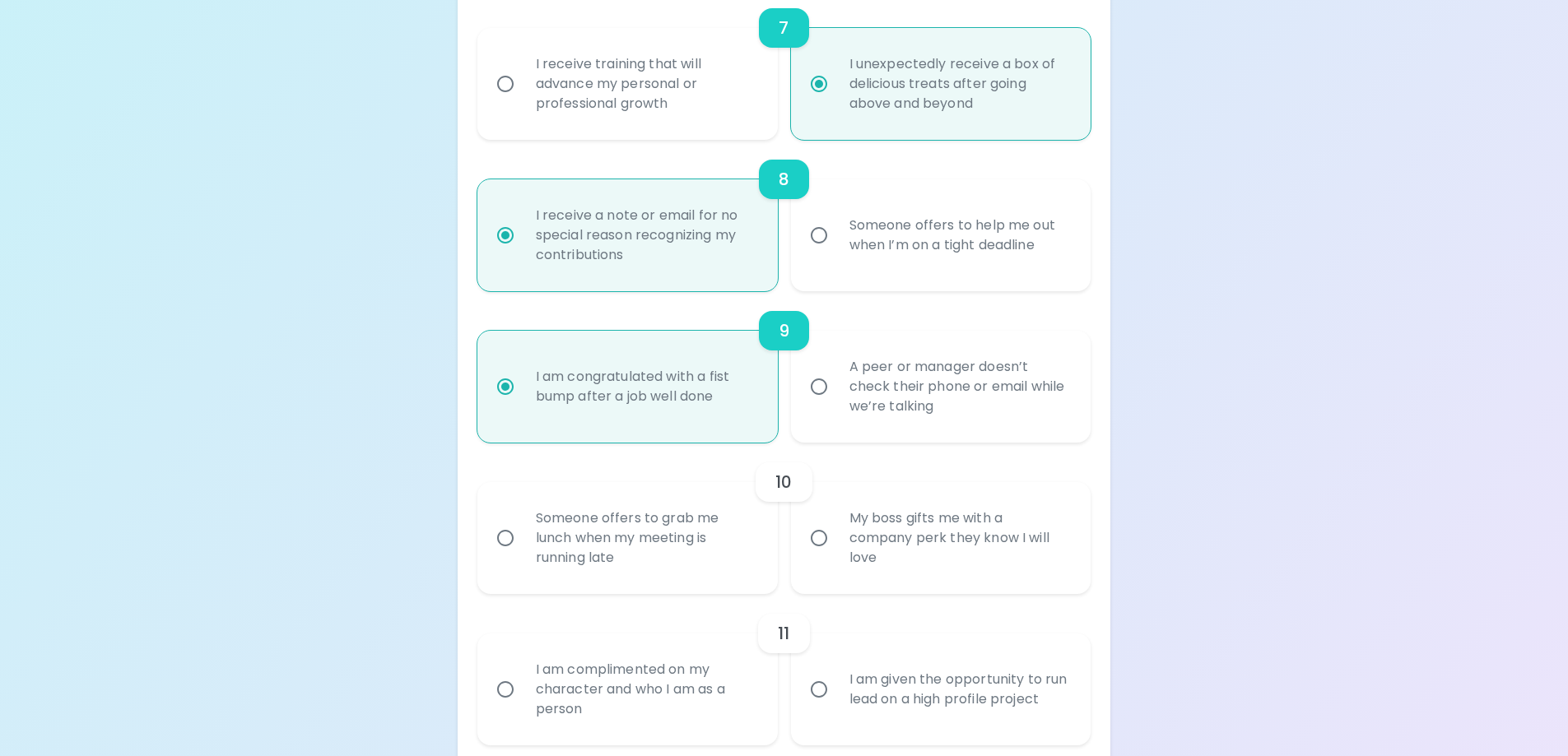
scroll to position [1315, 0]
radio input "true"
click at [641, 557] on div "Someone offers to grab me lunch when my meeting is running late" at bounding box center [646, 537] width 246 height 99
click at [523, 555] on input "Someone offers to grab me lunch when my meeting is running late" at bounding box center [505, 537] width 34 height 34
radio input "false"
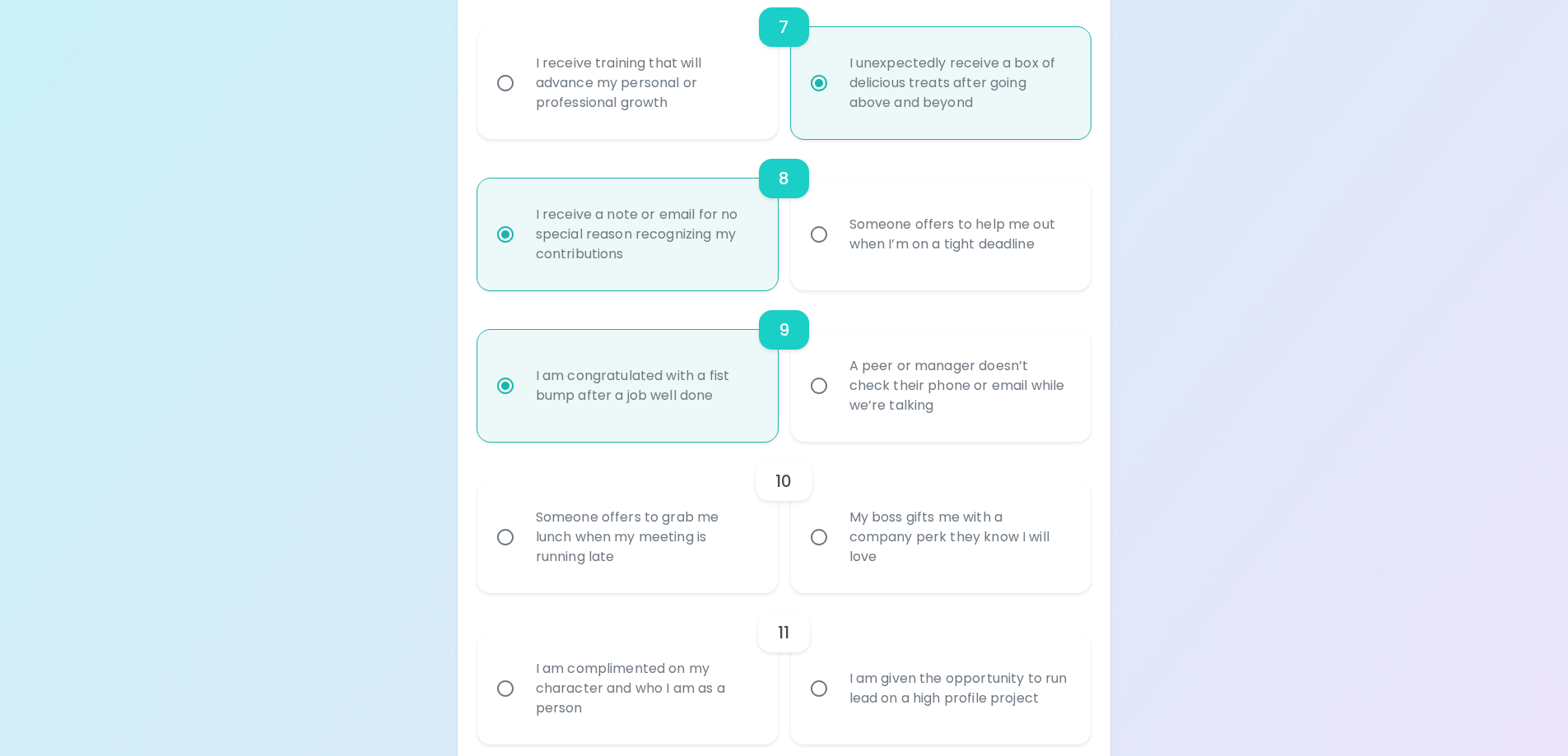
radio input "false"
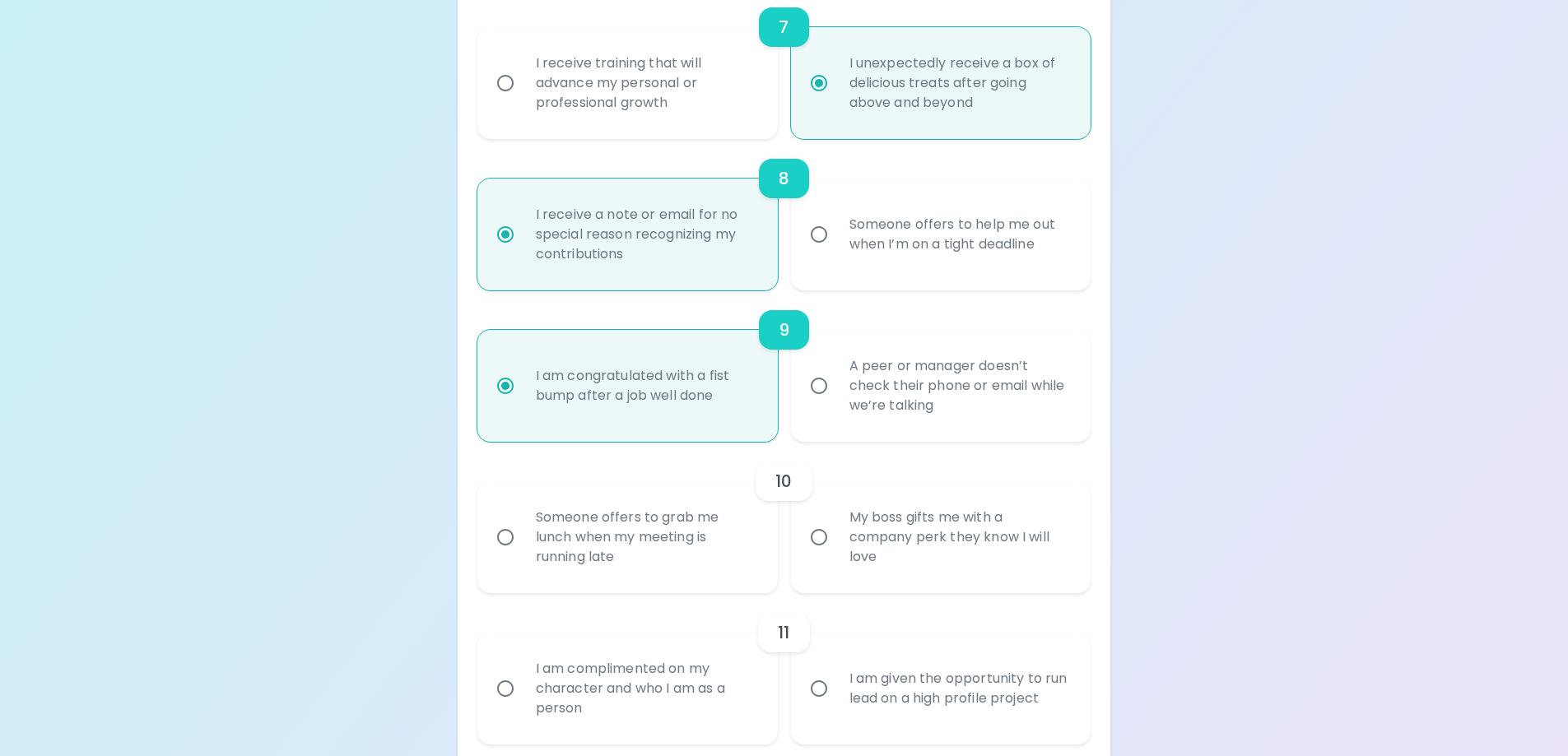
radio input "false"
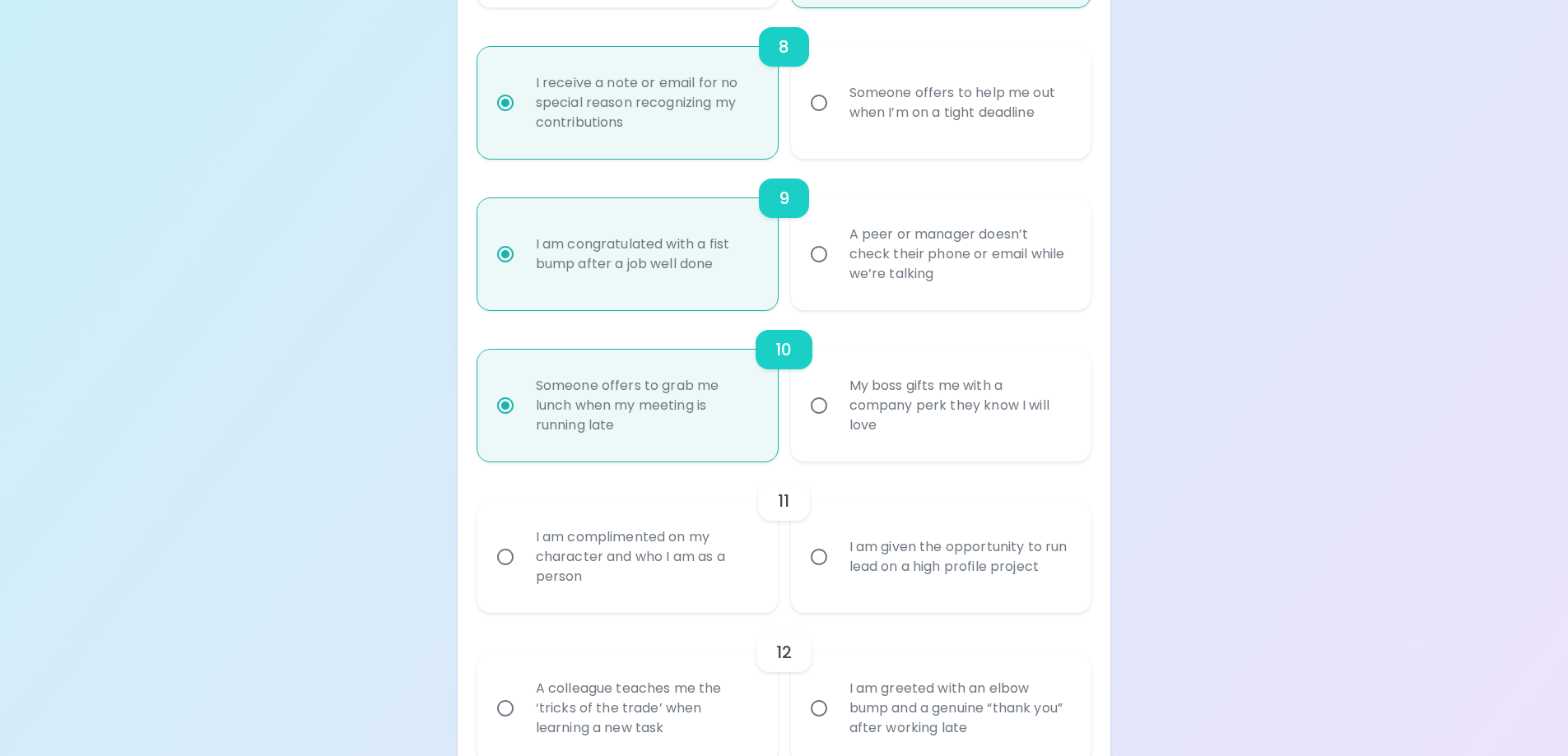
radio input "true"
click at [908, 576] on div "I am given the opportunity to run lead on a high profile project" at bounding box center [959, 557] width 246 height 79
click at [836, 574] on input "I am given the opportunity to run lead on a high profile project" at bounding box center [819, 557] width 34 height 34
radio input "false"
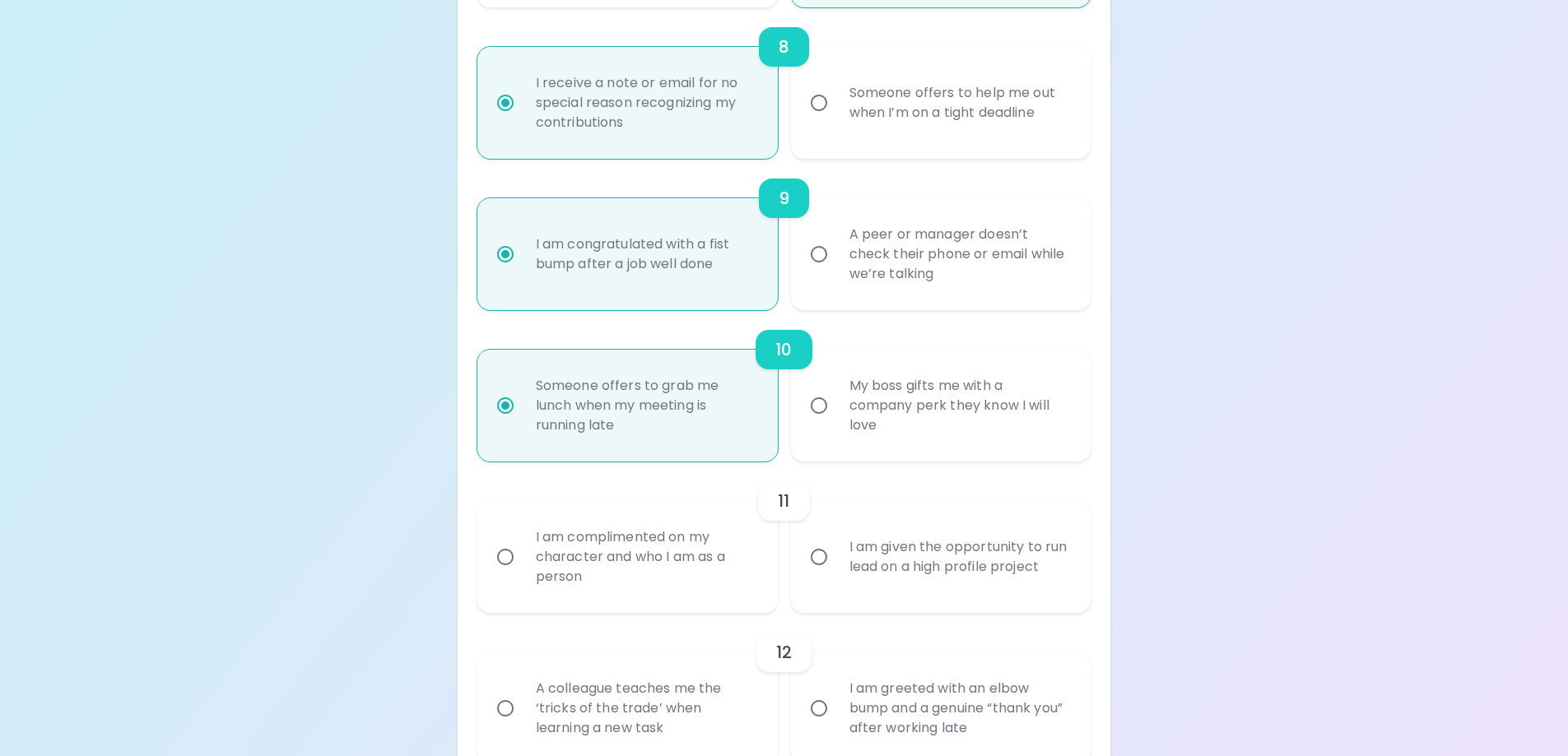
radio input "false"
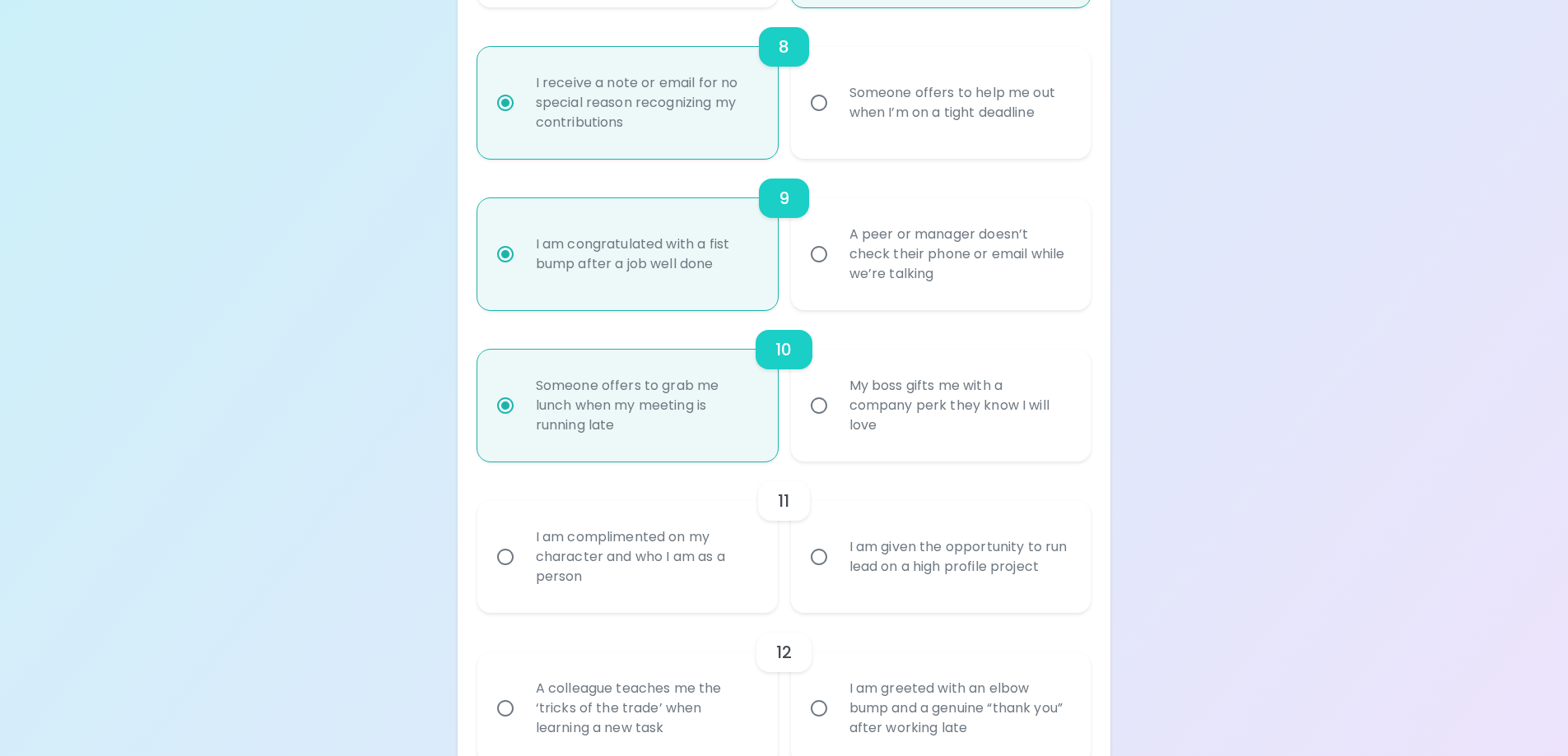
radio input "false"
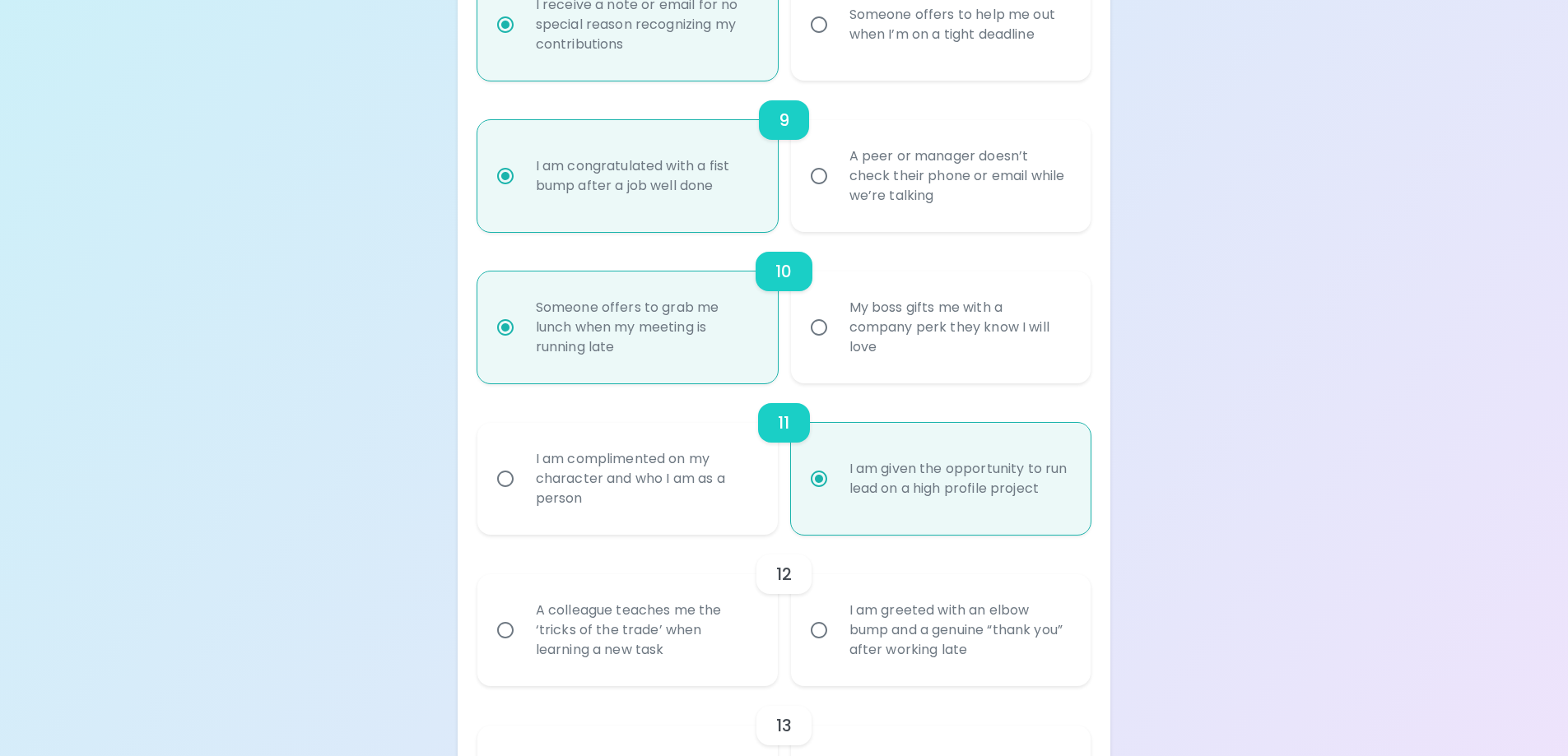
scroll to position [1578, 0]
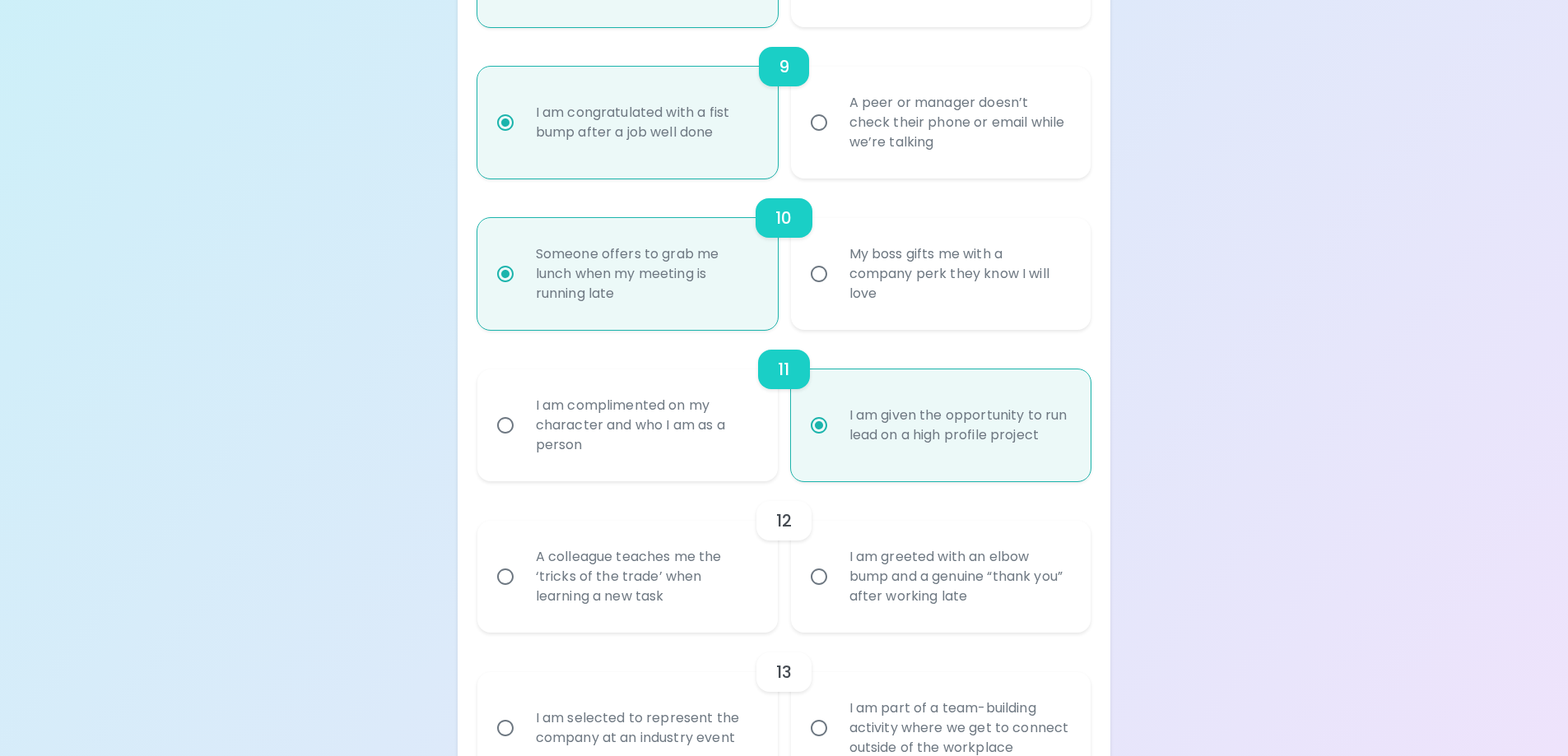
radio input "true"
click at [878, 577] on div "I am greeted with an elbow bump and a genuine “thank you” after working late" at bounding box center [959, 577] width 246 height 99
click at [836, 577] on input "I am greeted with an elbow bump and a genuine “thank you” after working late" at bounding box center [819, 577] width 34 height 34
radio input "false"
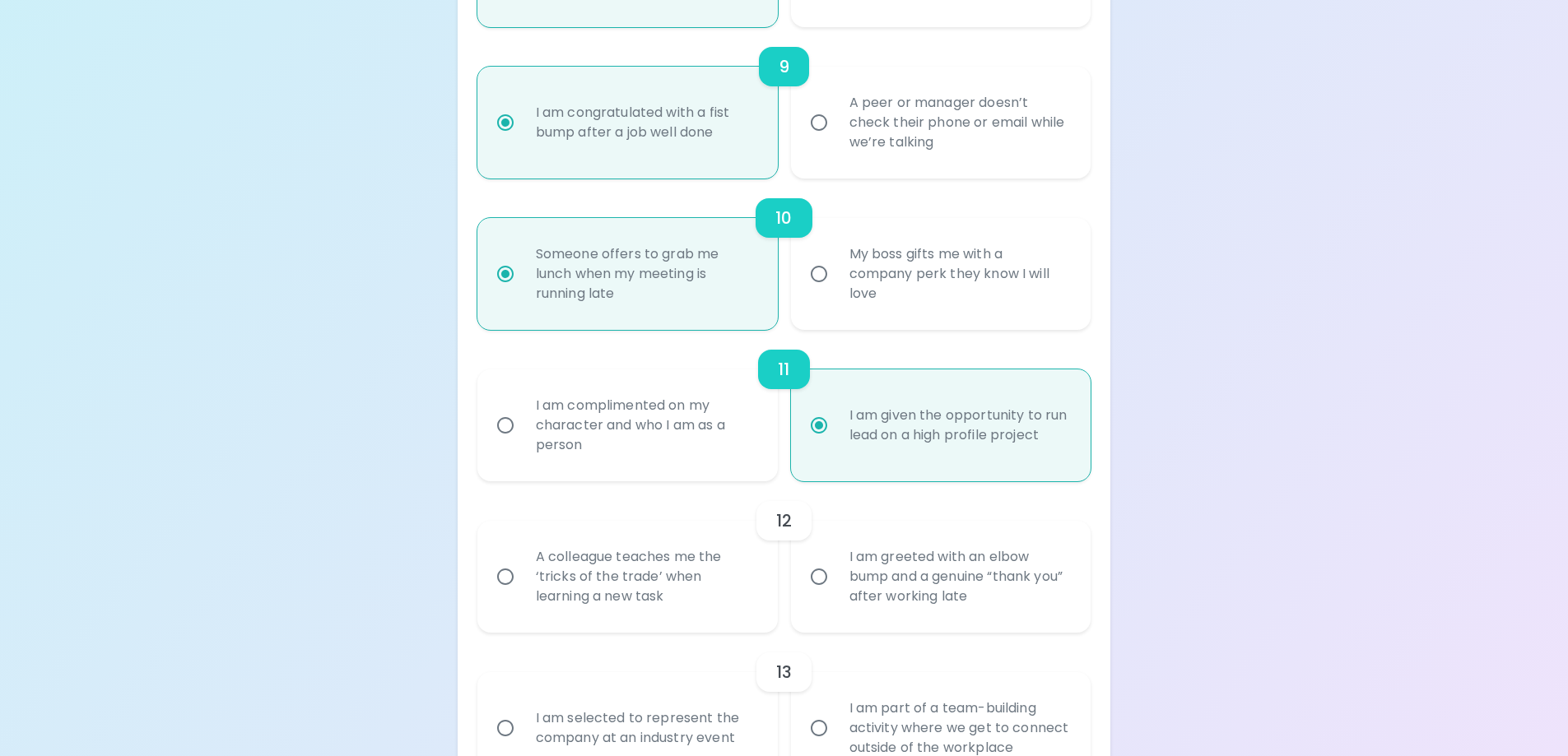
radio input "false"
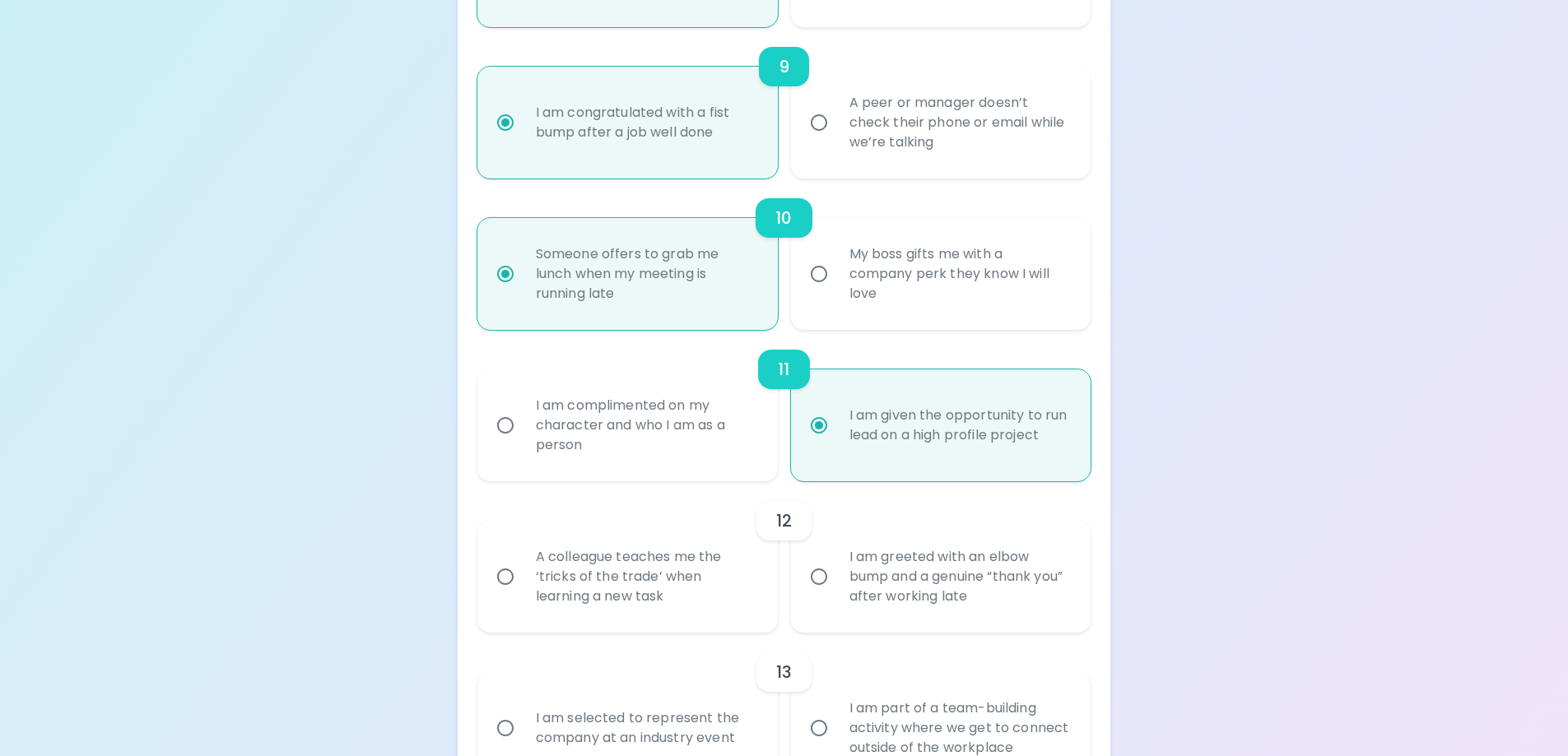
radio input "false"
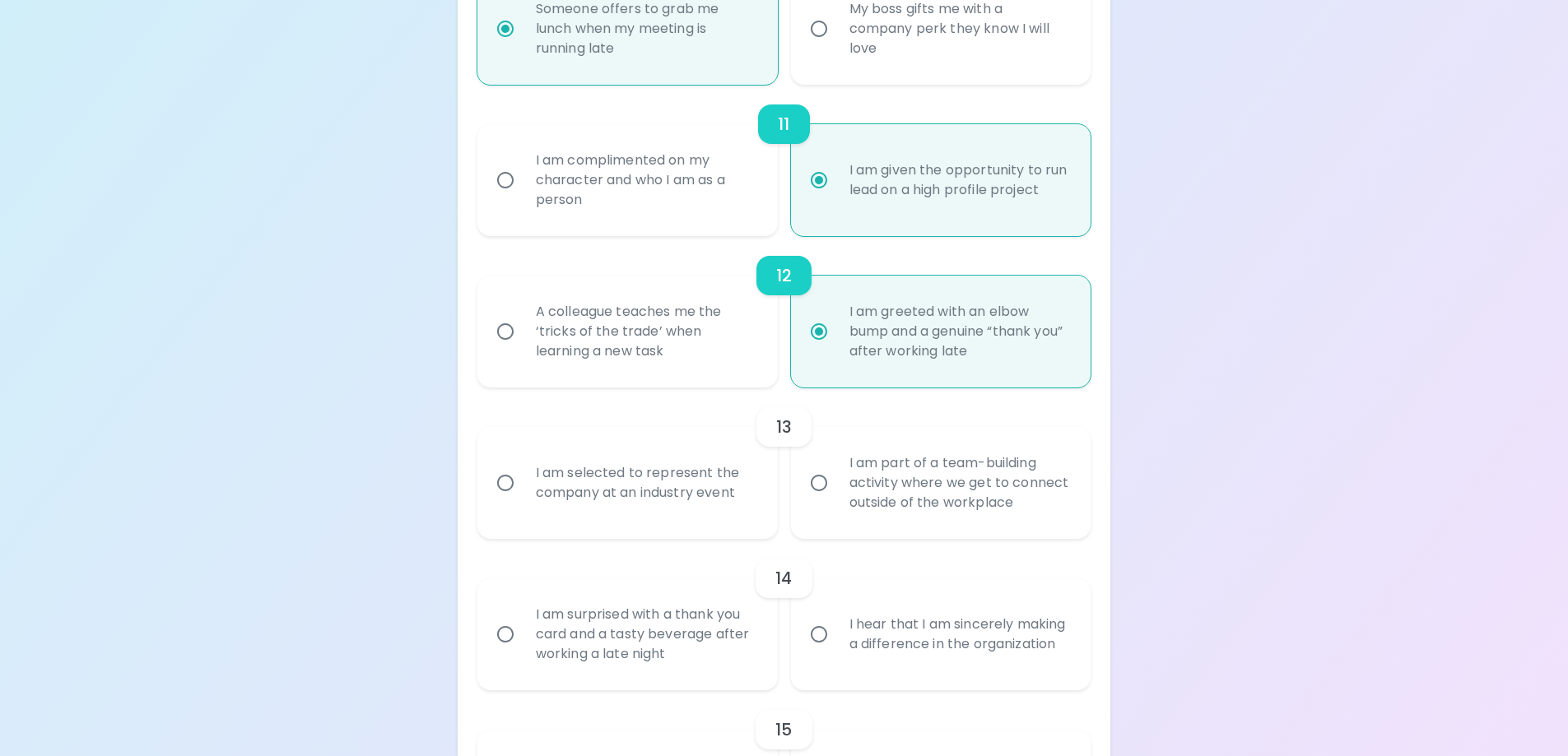
scroll to position [1874, 0]
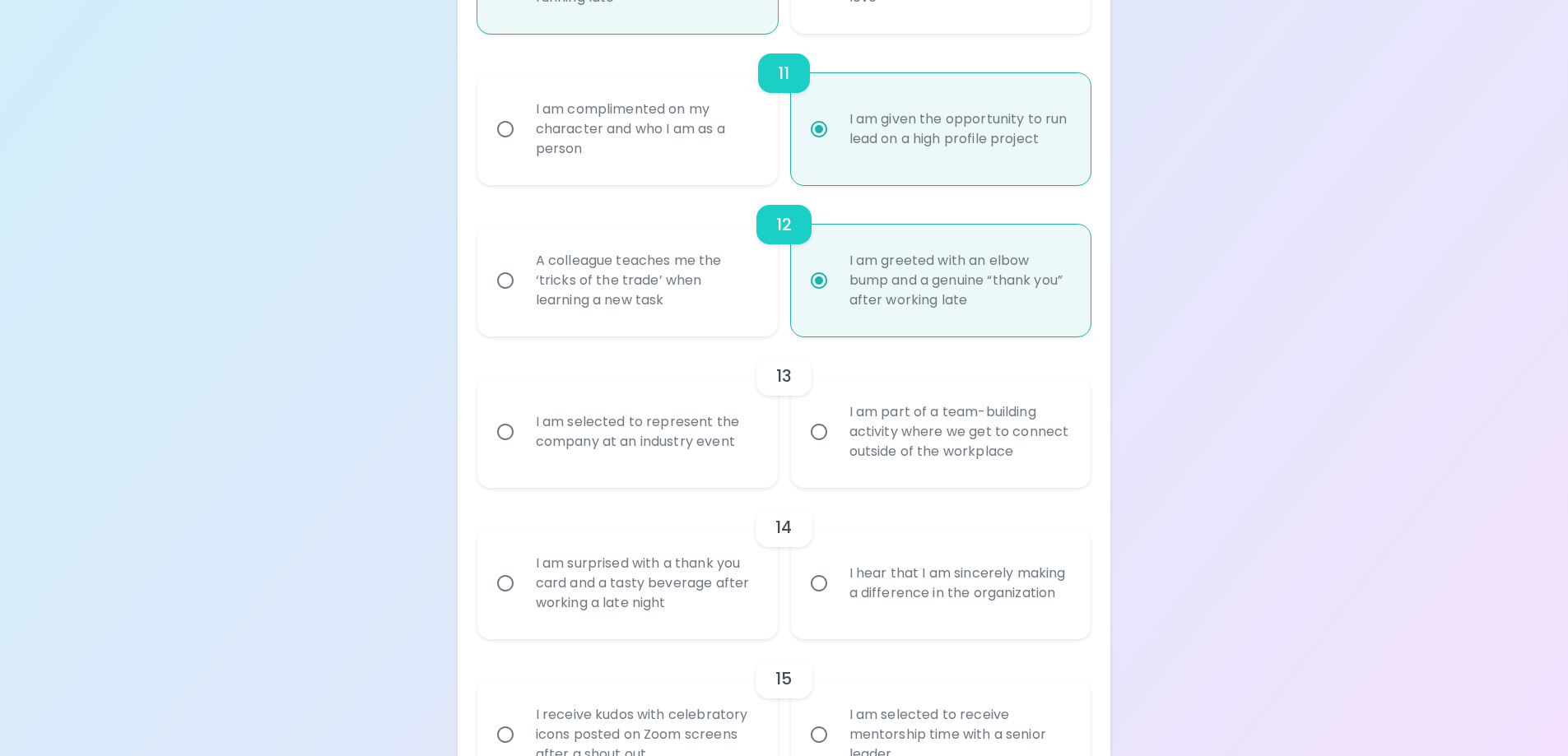
radio input "true"
click at [697, 443] on div "I am selected to represent the company at an industry event" at bounding box center [646, 432] width 246 height 79
click at [523, 443] on input "I am selected to represent the company at an industry event" at bounding box center [505, 432] width 34 height 34
radio input "false"
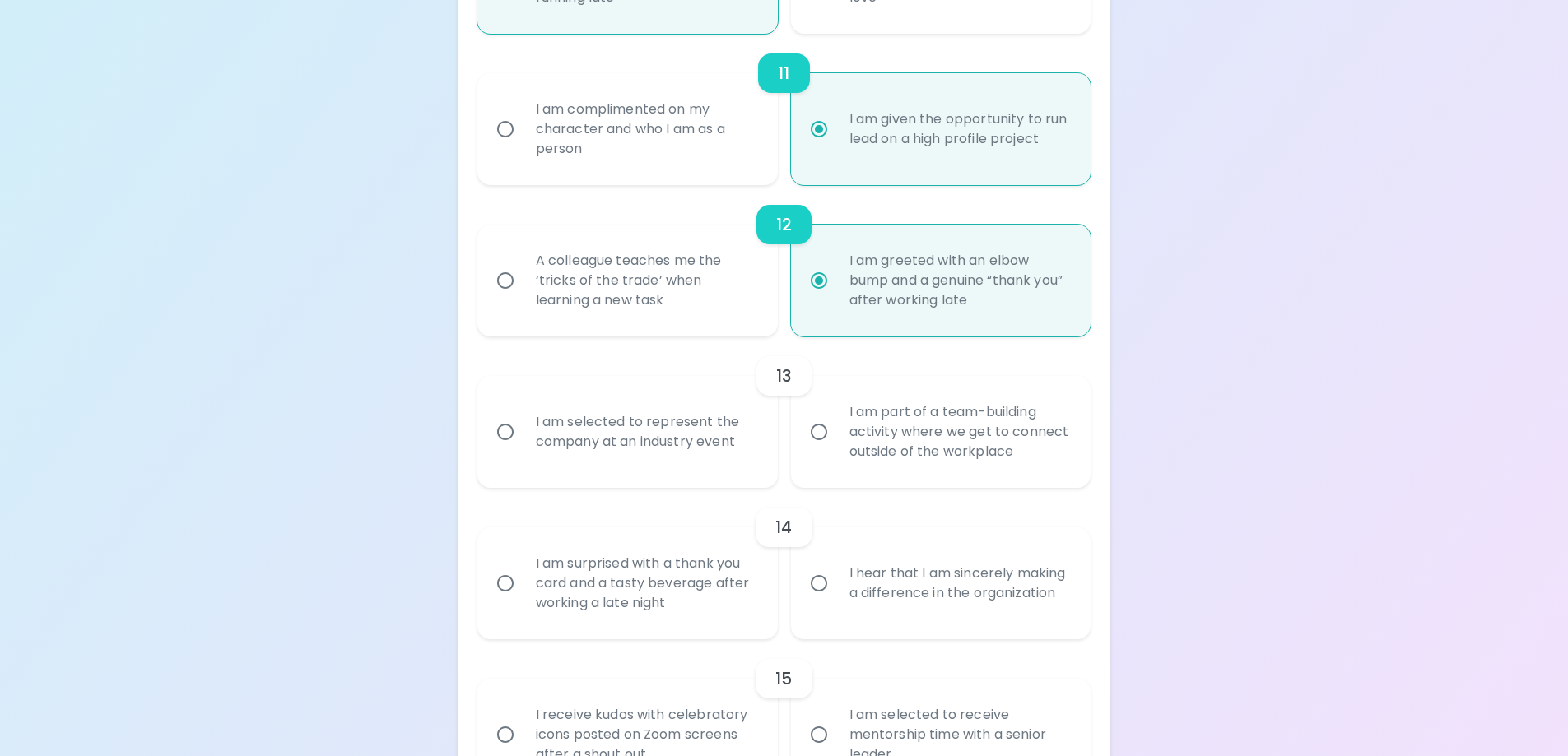
radio input "false"
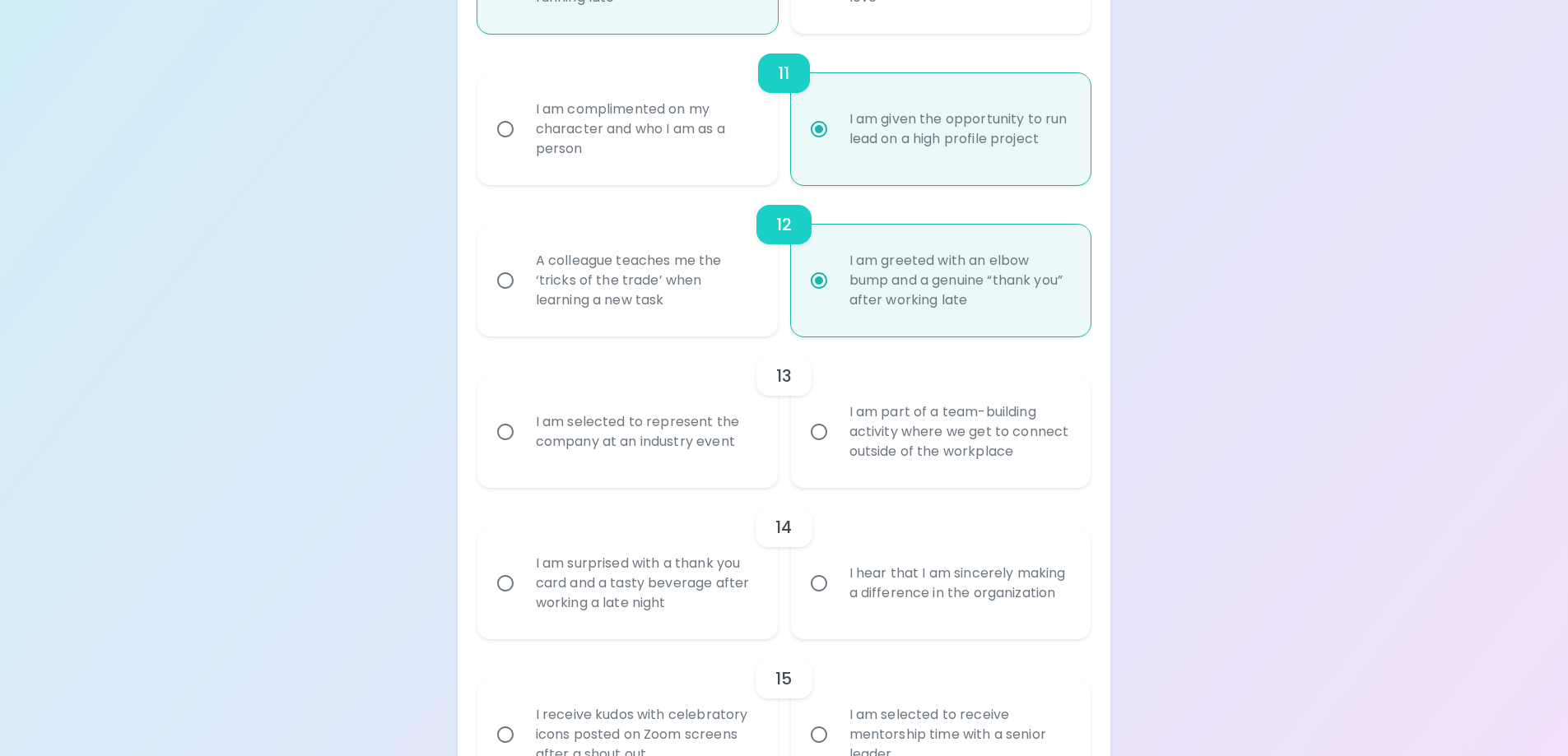
radio input "false"
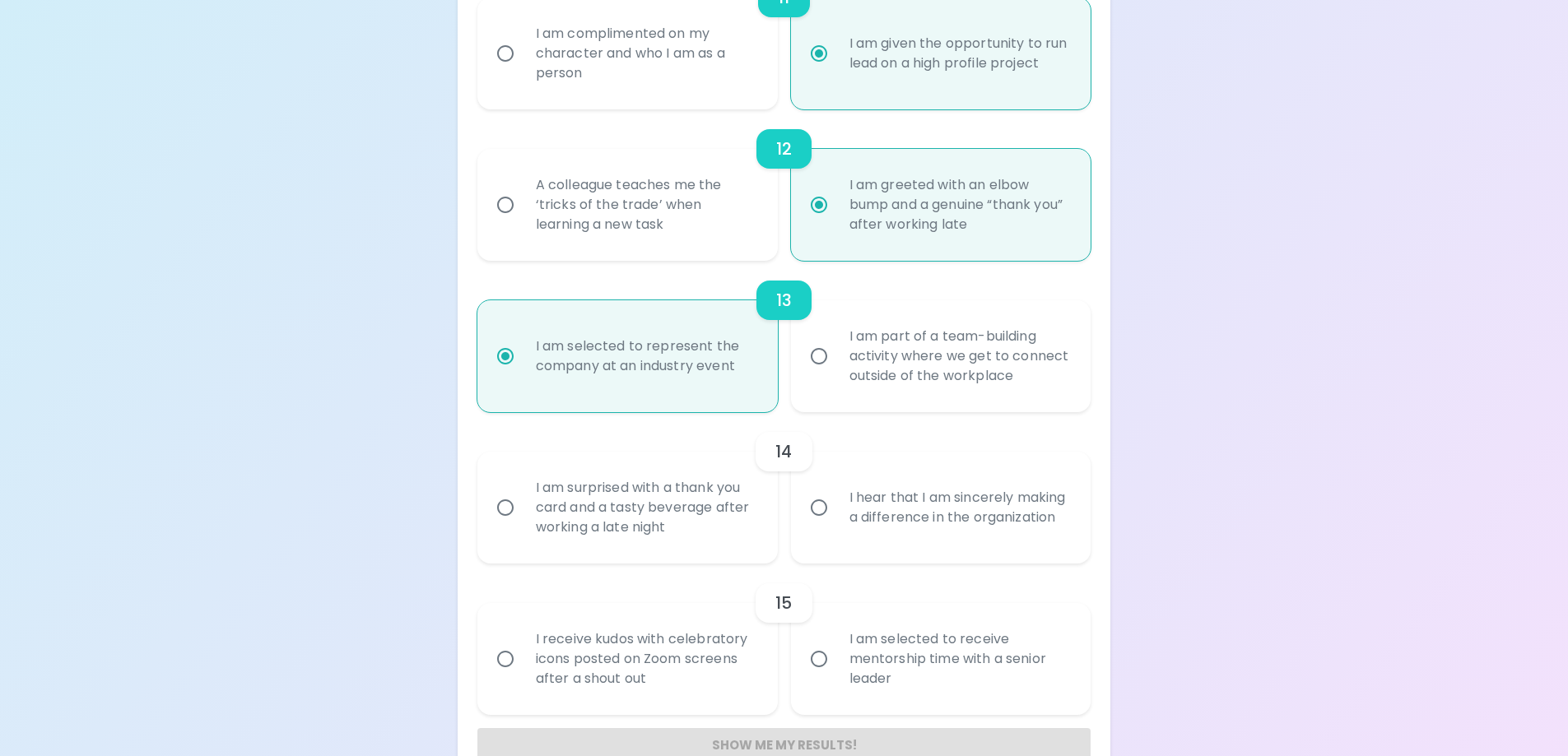
scroll to position [1990, 0]
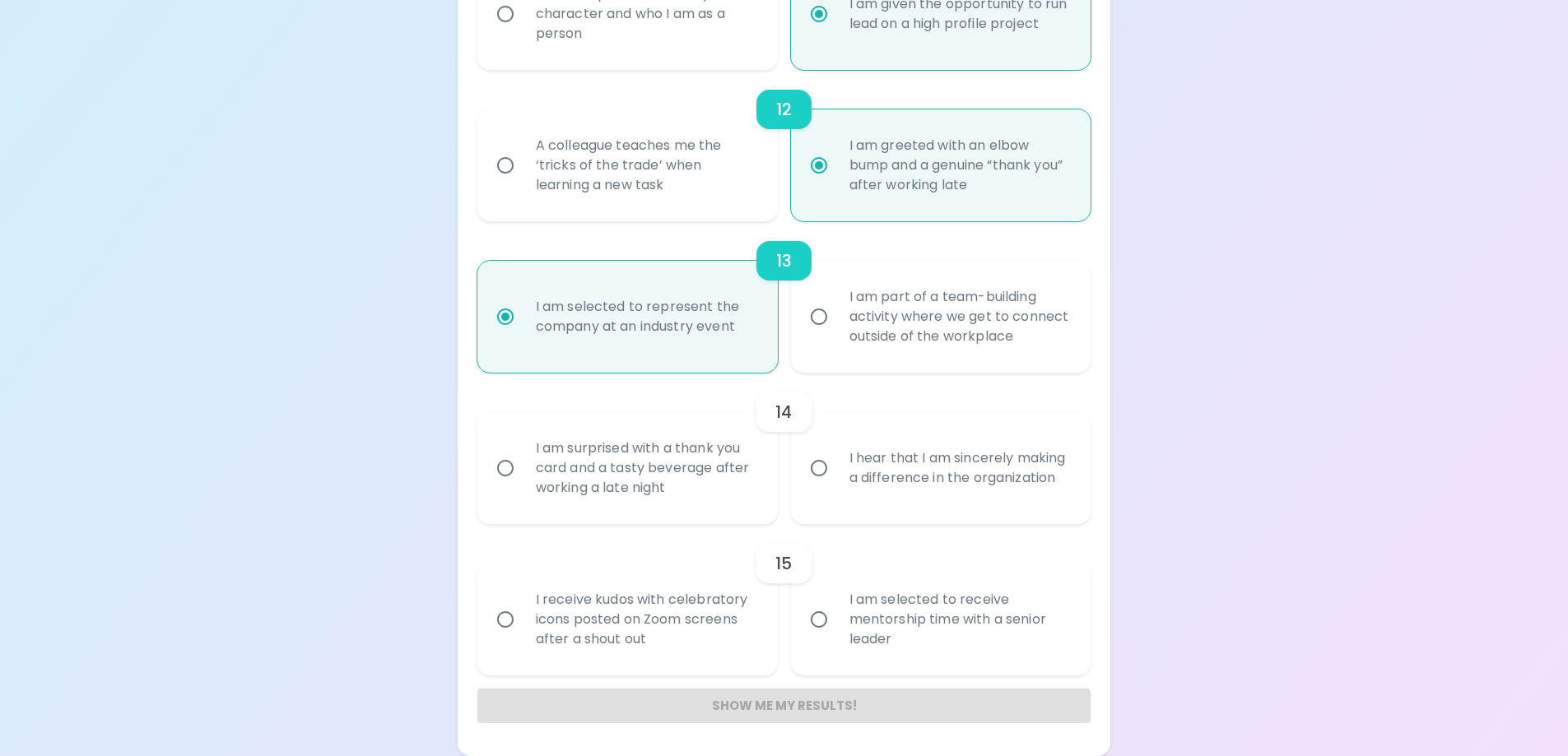
radio input "true"
click at [656, 475] on div "I am surprised with a thank you card and a tasty beverage after working a late …" at bounding box center [646, 468] width 246 height 99
click at [523, 475] on input "I am surprised with a thank you card and a tasty beverage after working a late …" at bounding box center [505, 468] width 34 height 34
radio input "false"
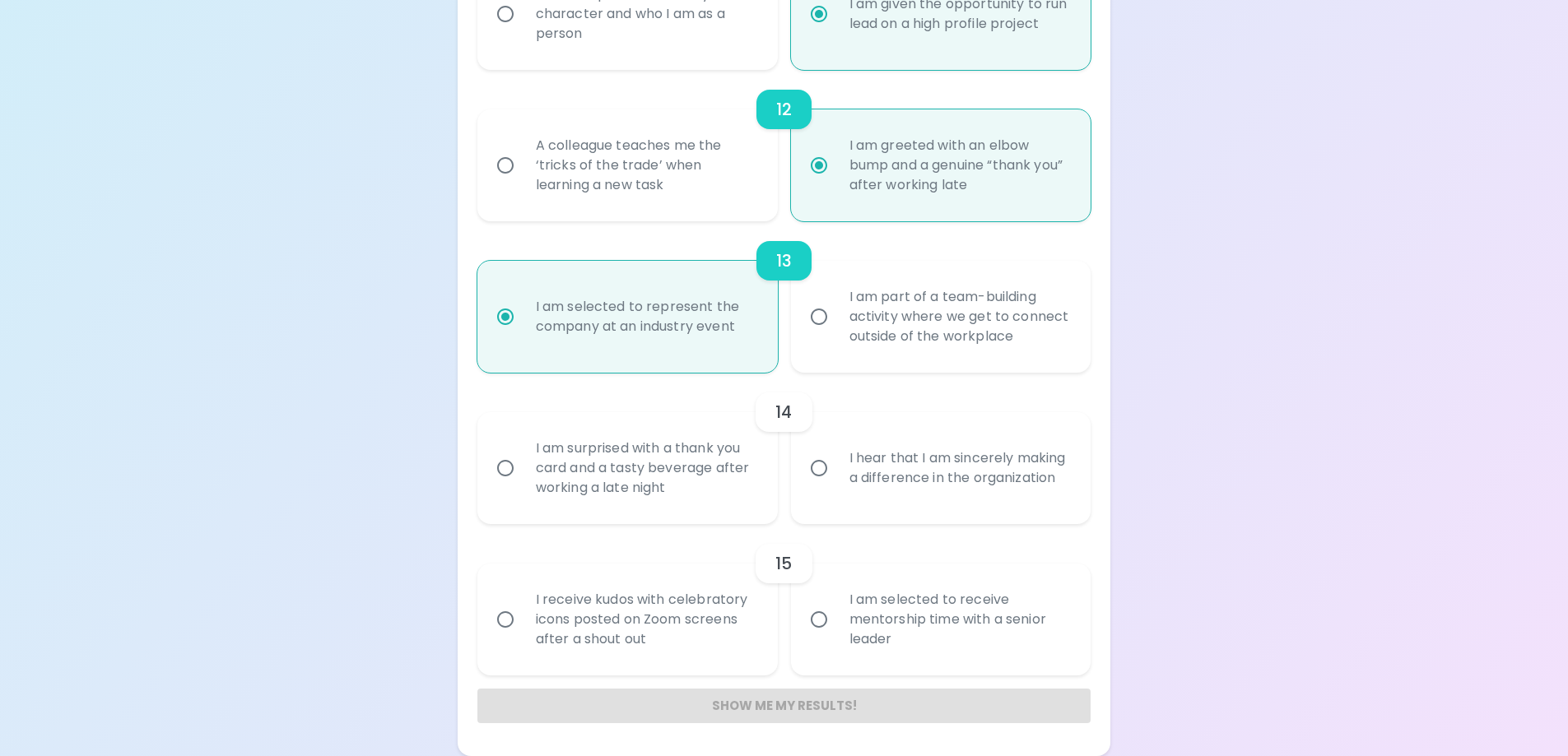
radio input "false"
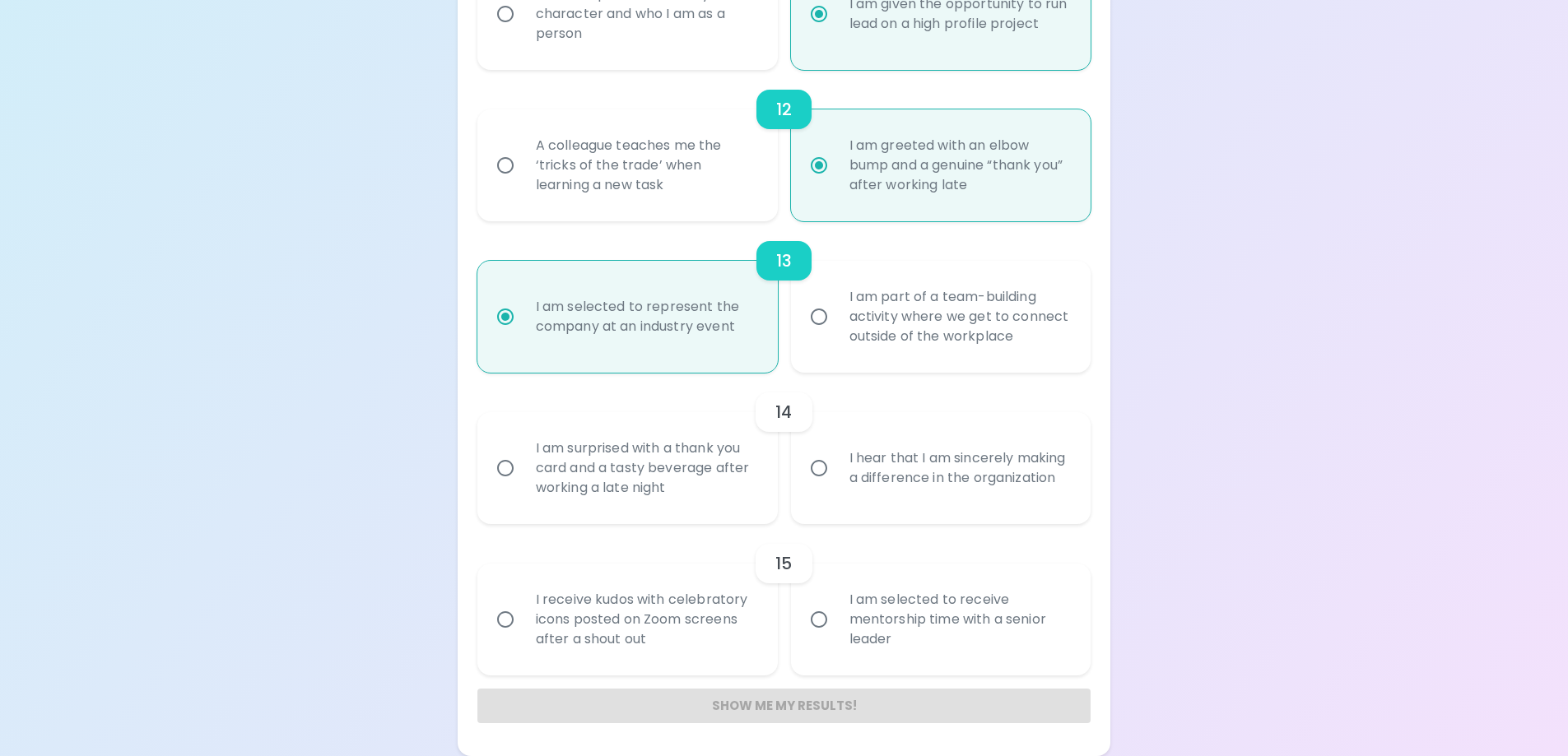
radio input "false"
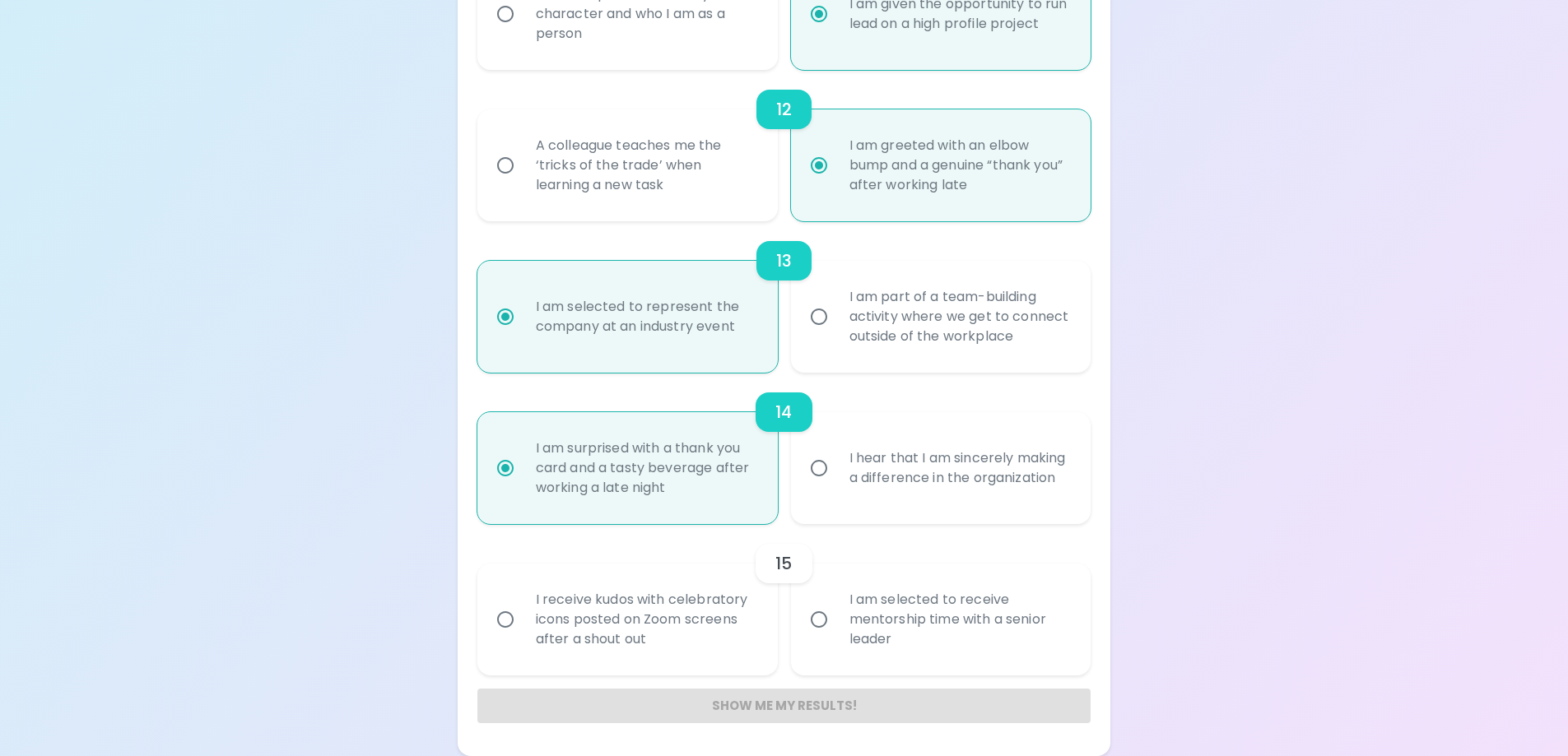
radio input "true"
click at [922, 602] on div "I am selected to receive mentorship time with a senior leader" at bounding box center [959, 619] width 246 height 99
click at [836, 602] on input "I am selected to receive mentorship time with a senior leader" at bounding box center [819, 619] width 34 height 34
radio input "false"
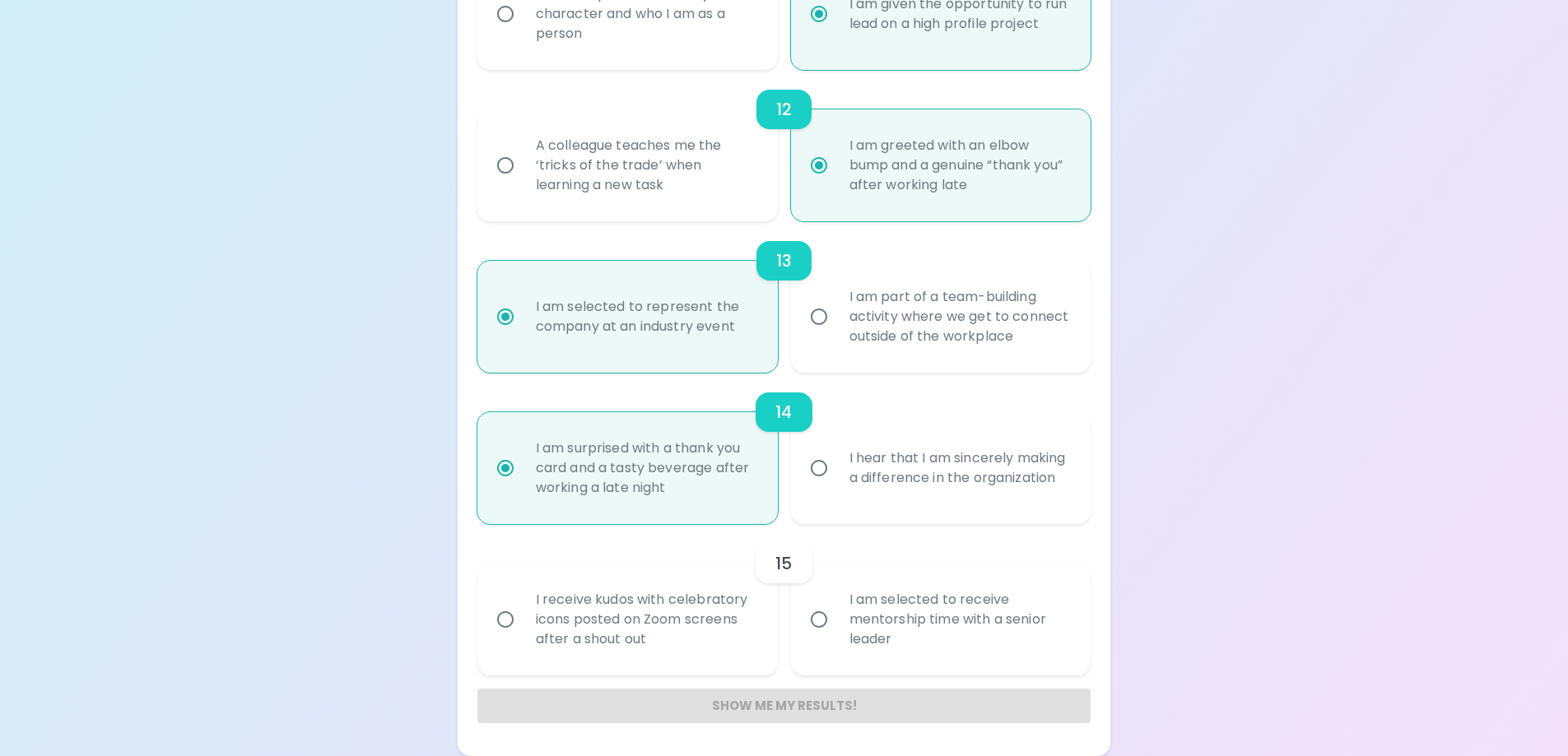
radio input "false"
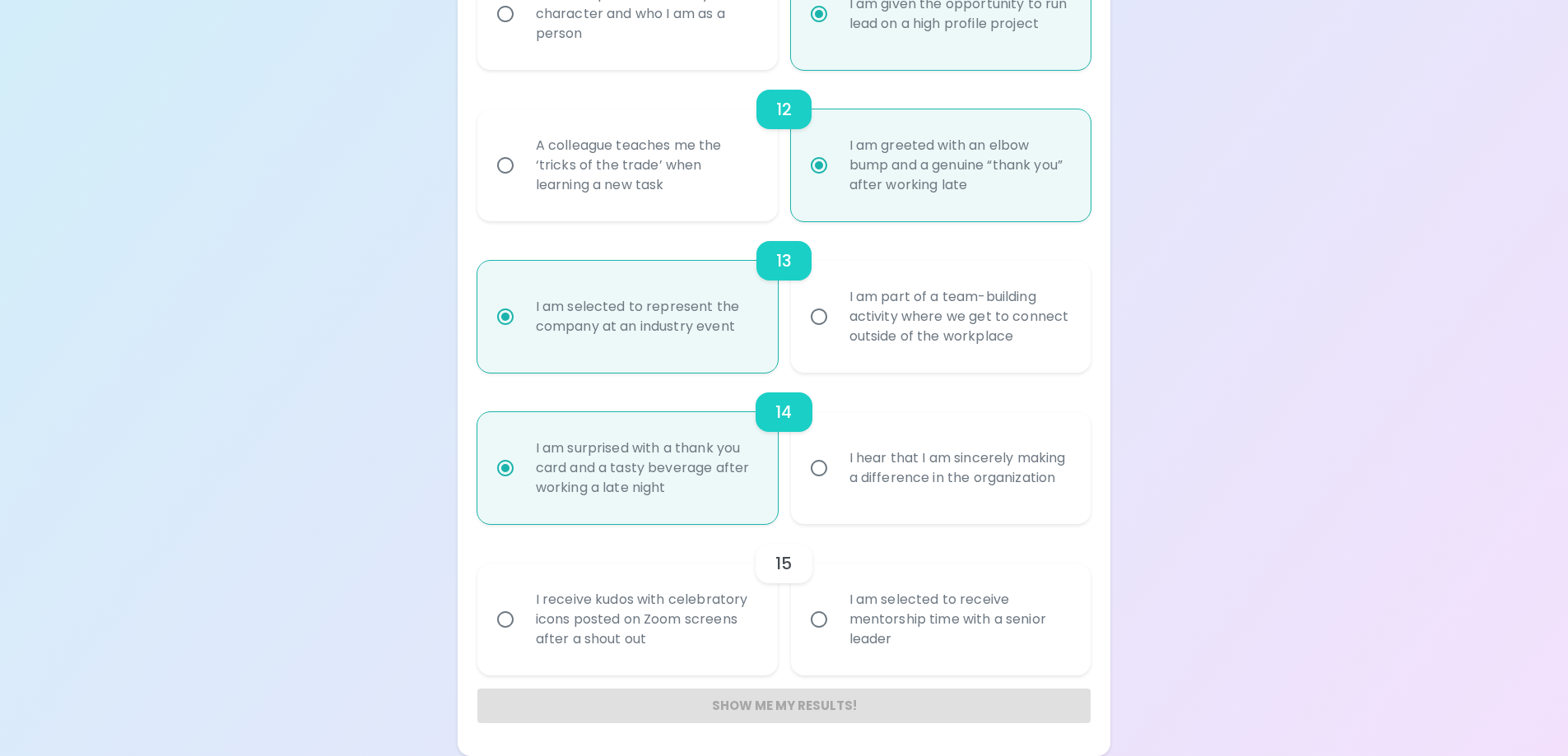
radio input "false"
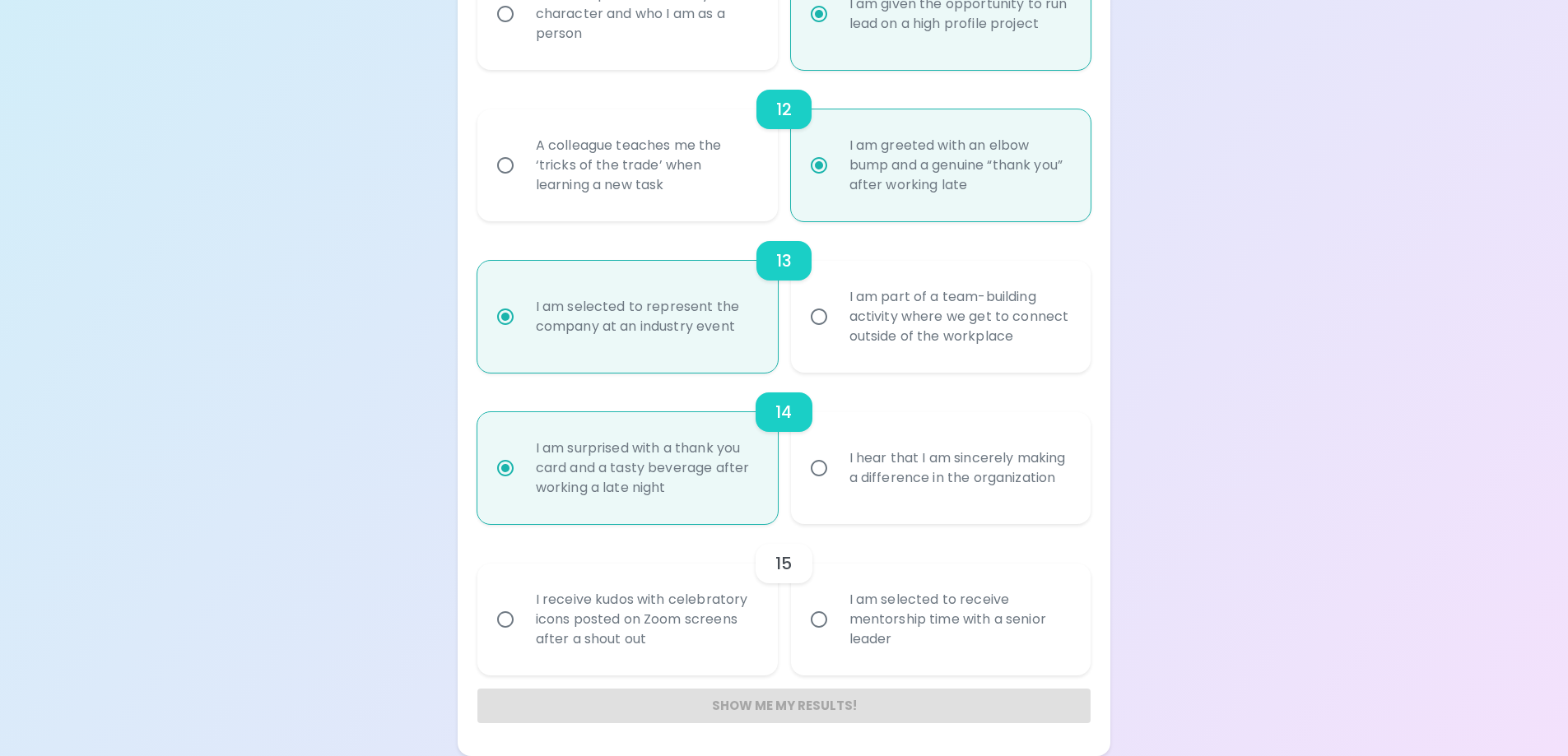
radio input "false"
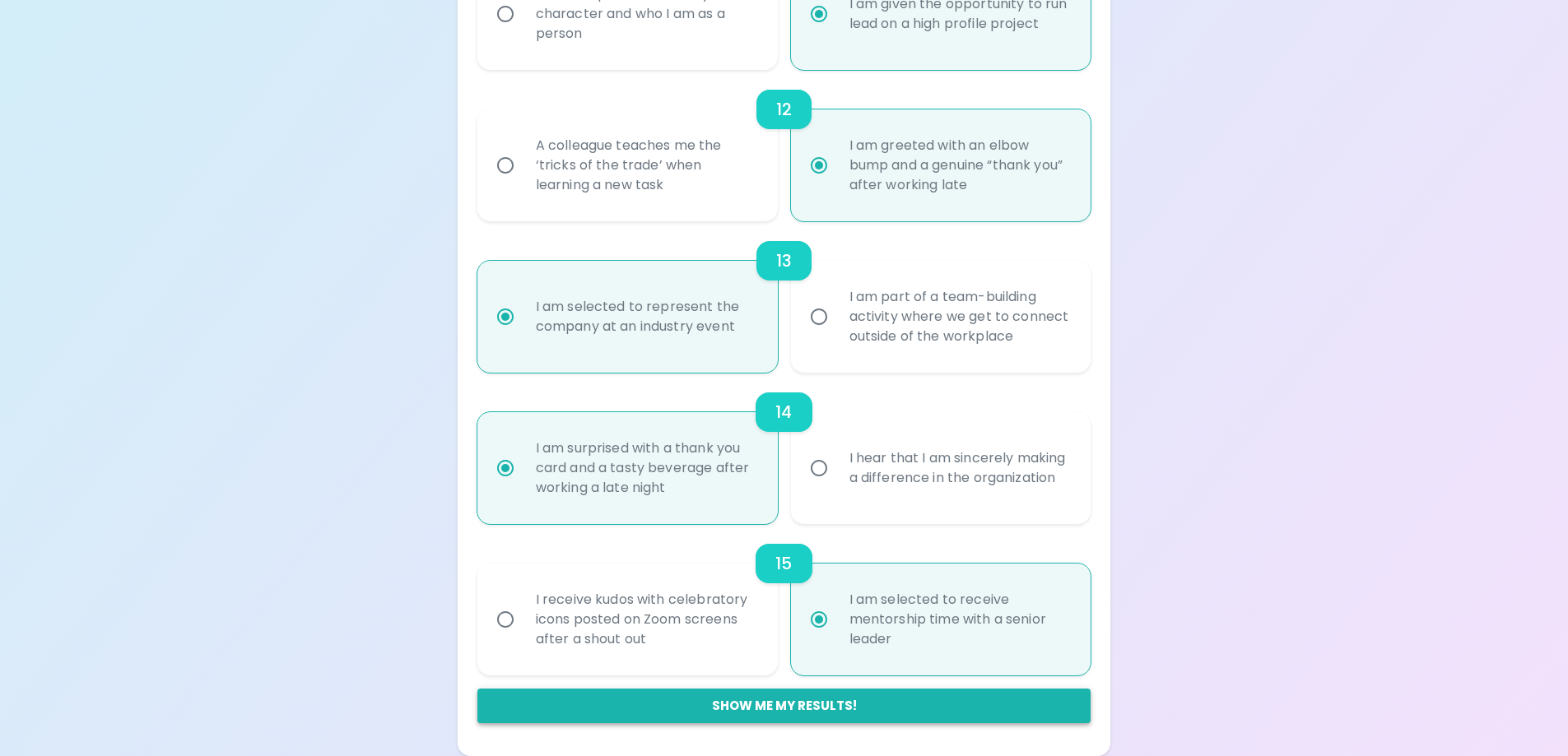
radio input "true"
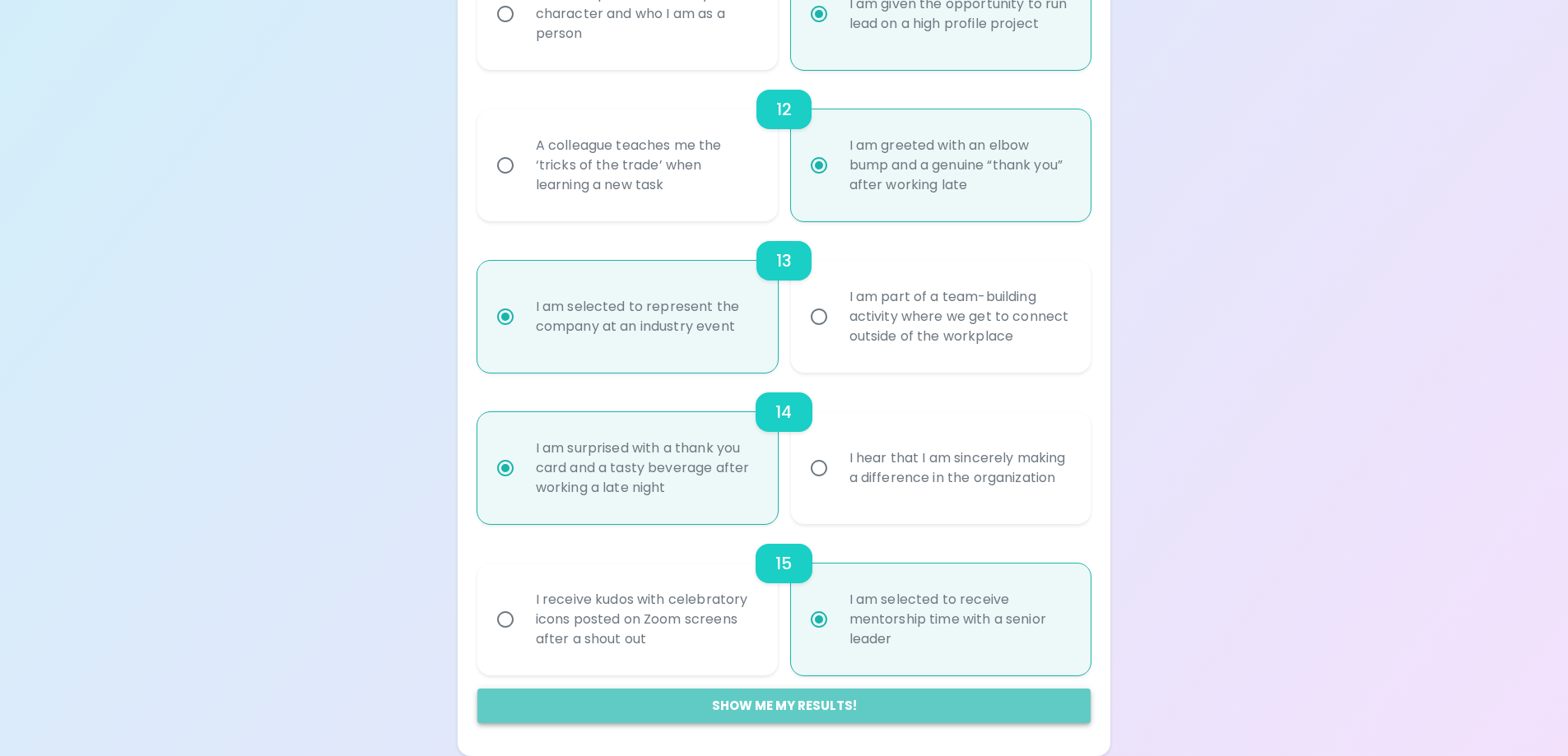
click at [830, 703] on button "Show me my results!" at bounding box center [784, 706] width 614 height 34
radio input "false"
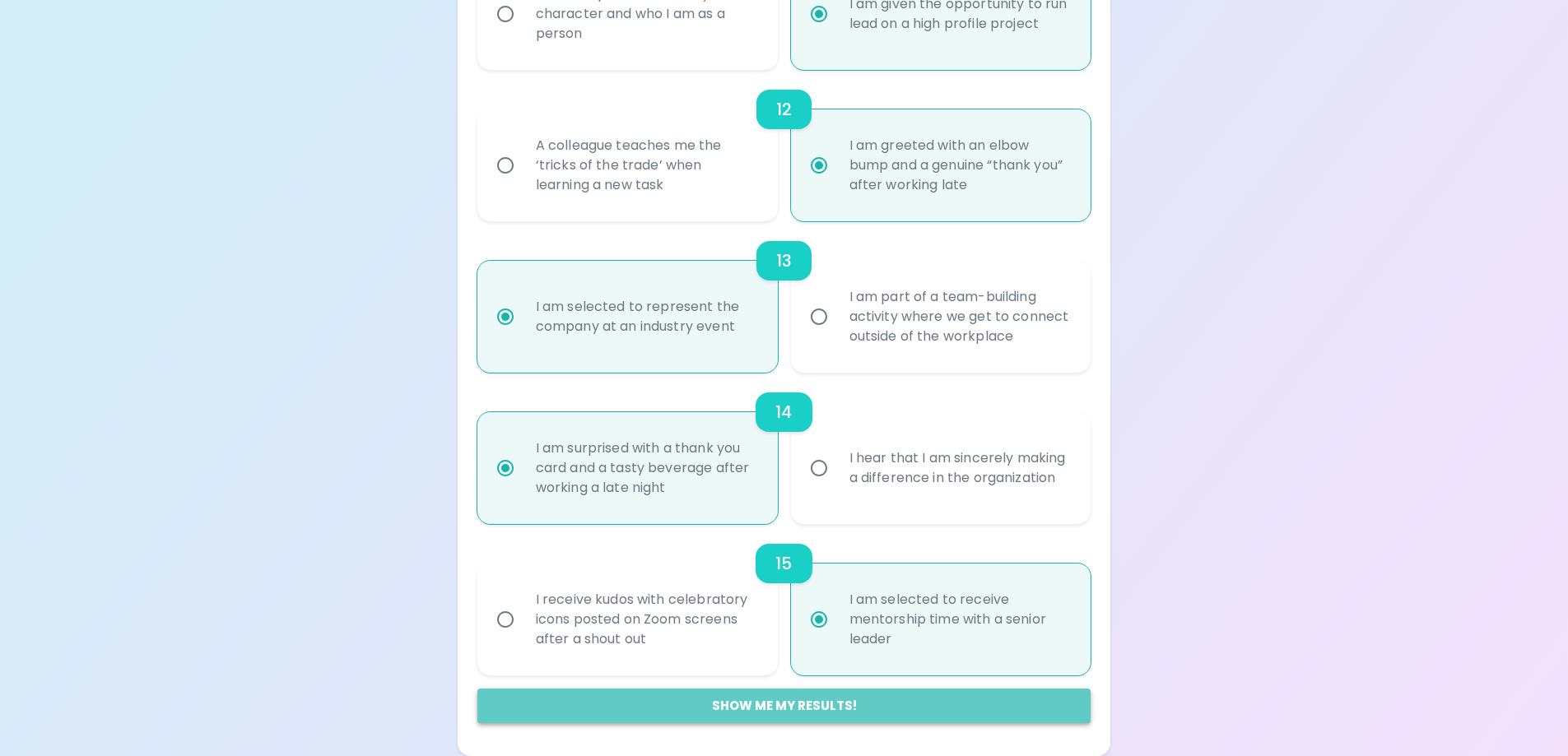
radio input "false"
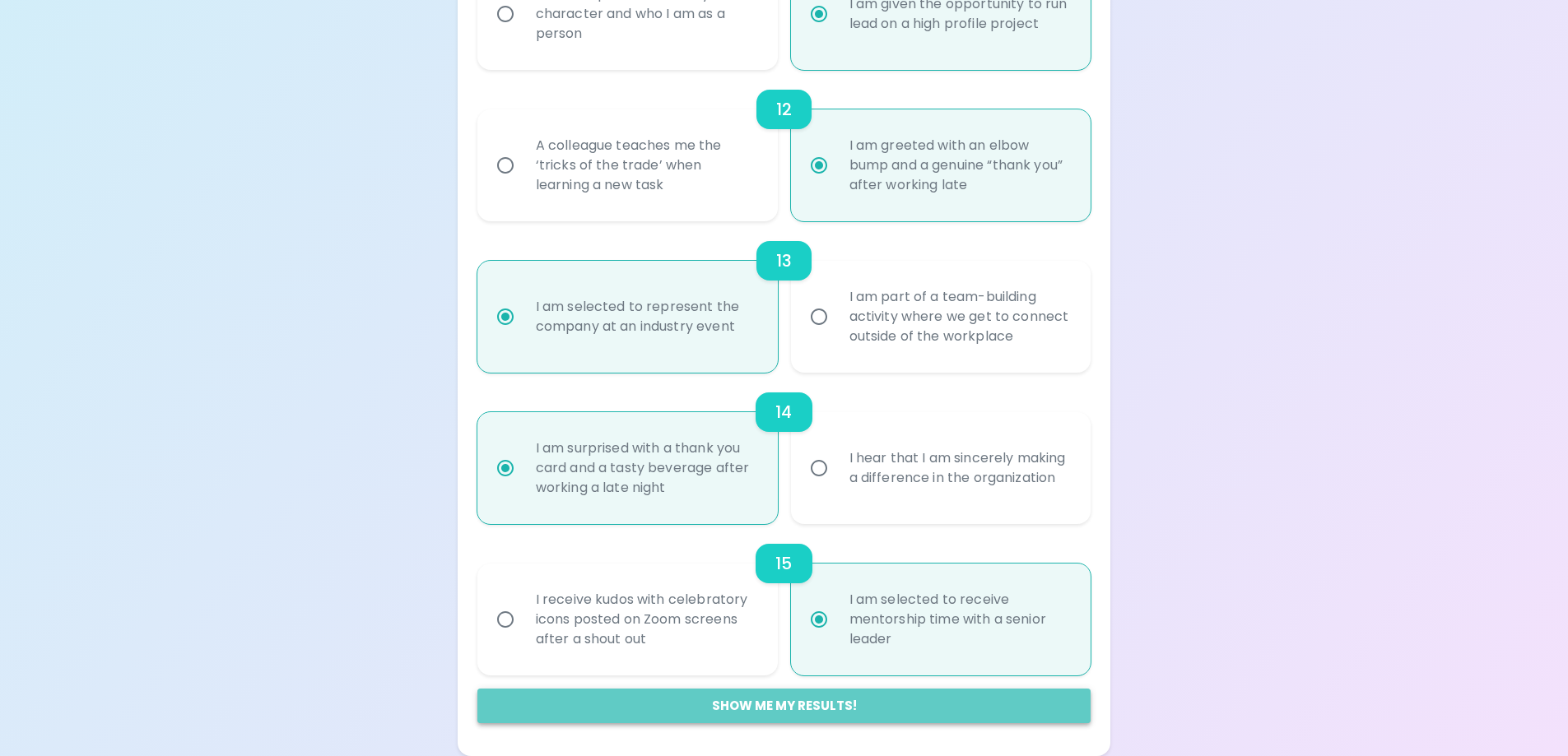
radio input "false"
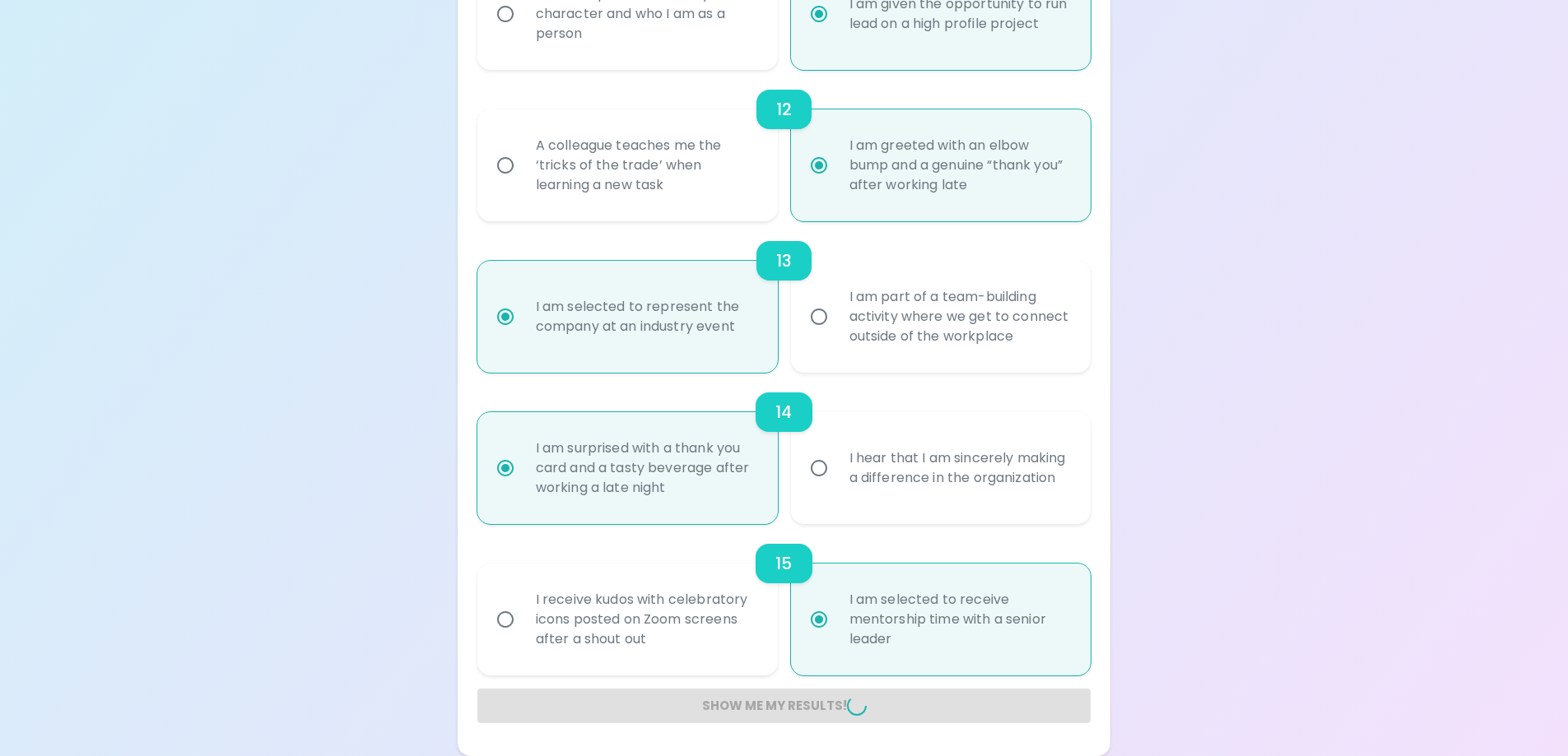
radio input "false"
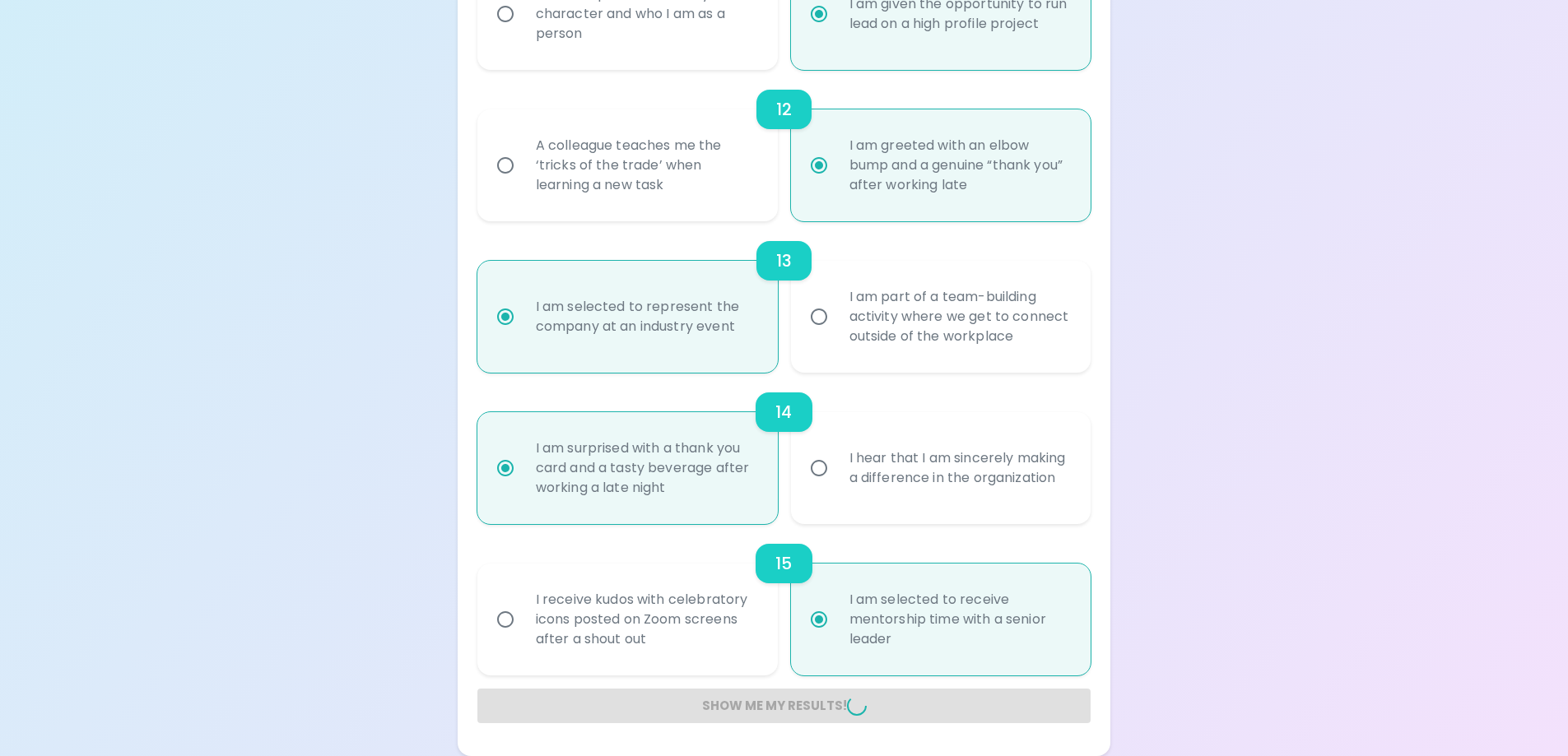
radio input "false"
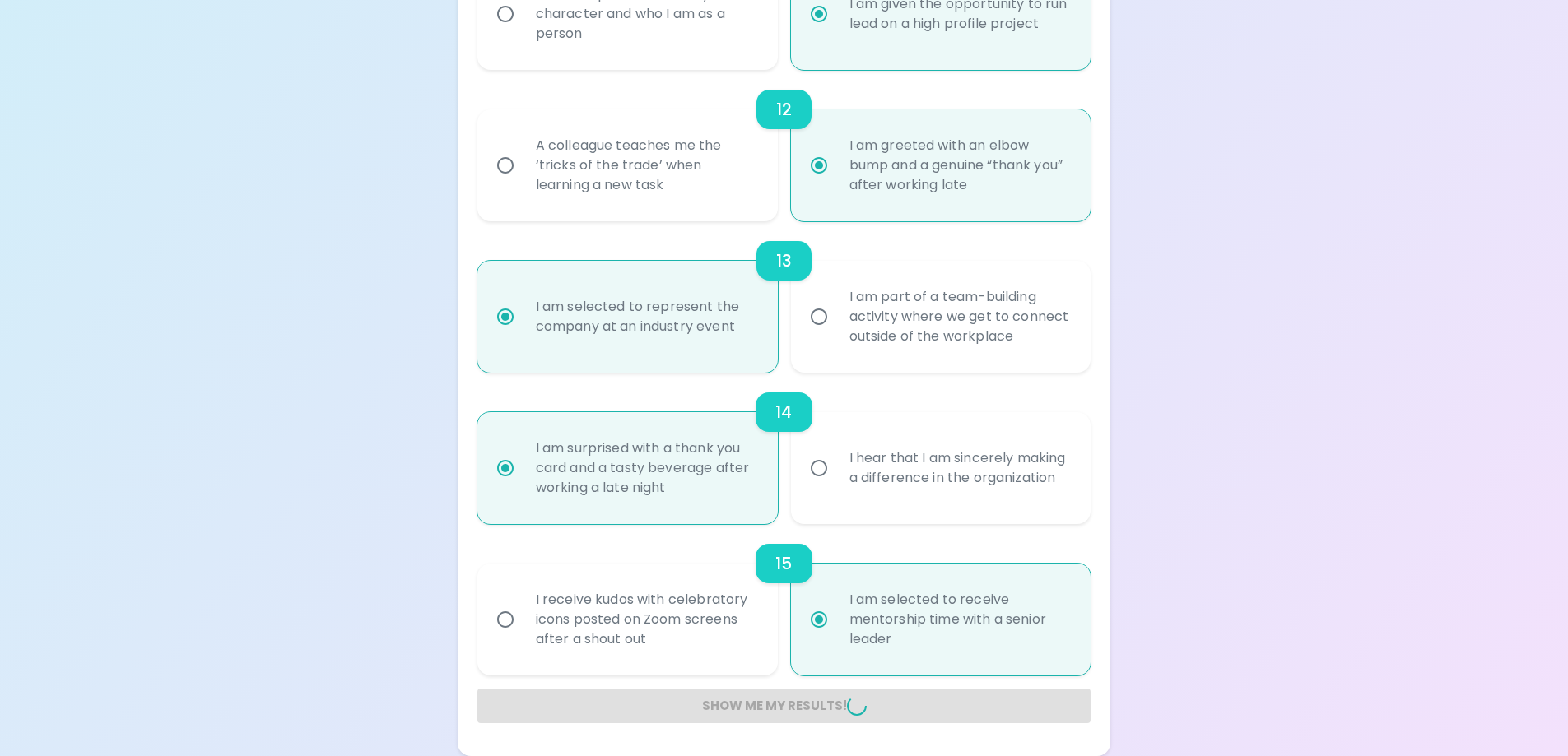
radio input "false"
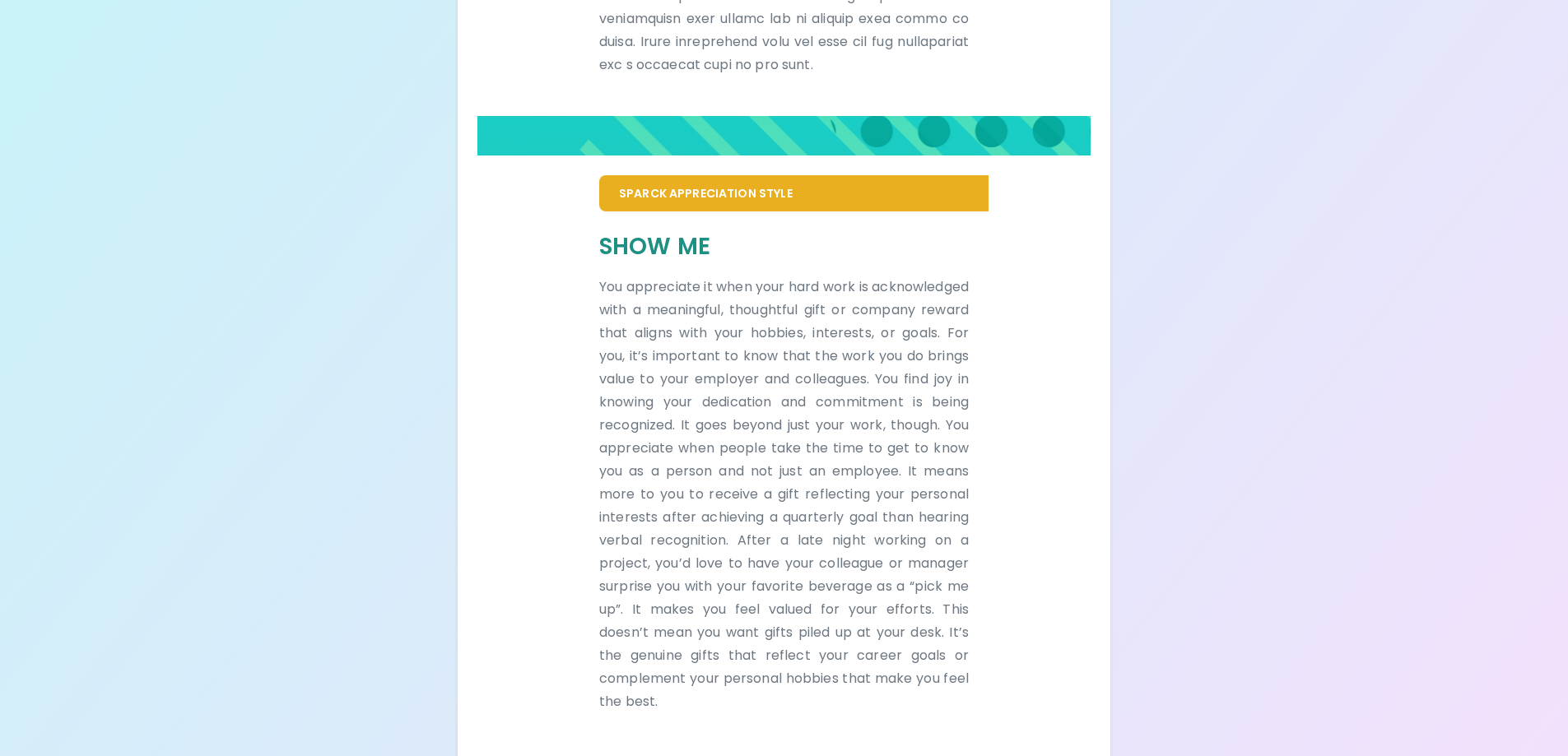
scroll to position [858, 0]
